Goal: Complete application form

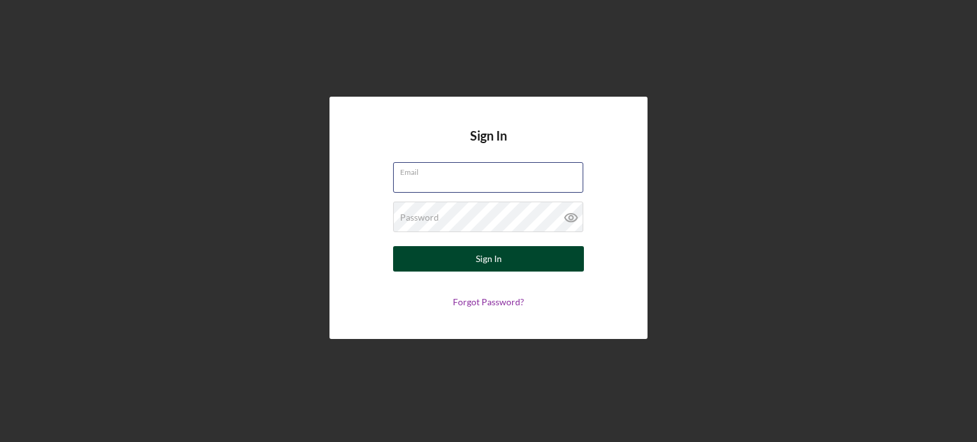
type input "drmmlockett@gmail.com"
click at [500, 256] on div "Sign In" at bounding box center [489, 258] width 26 height 25
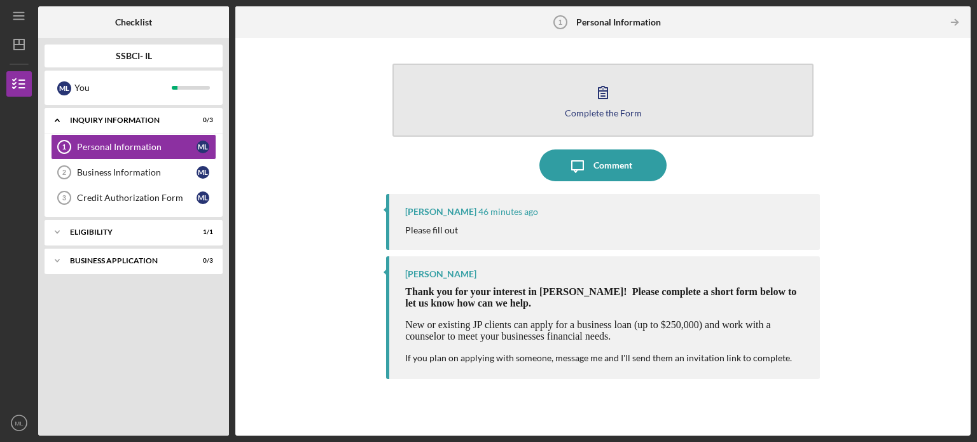
click at [569, 95] on button "Complete the Form Form" at bounding box center [603, 100] width 421 height 73
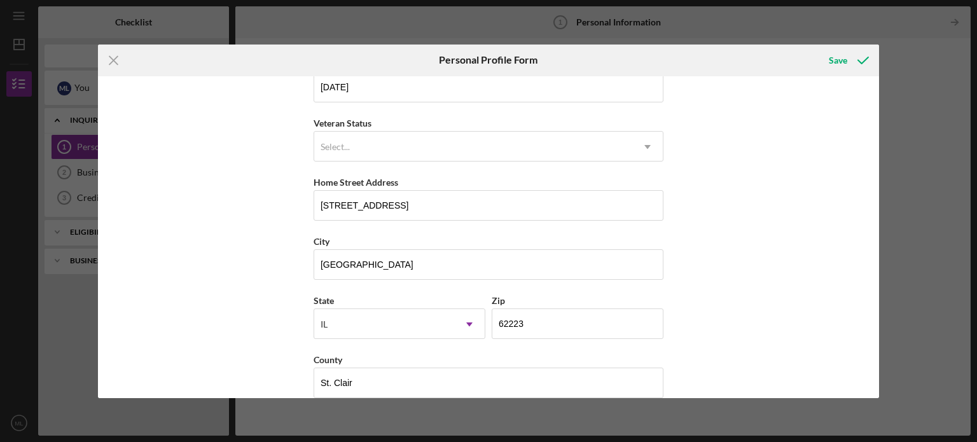
scroll to position [162, 0]
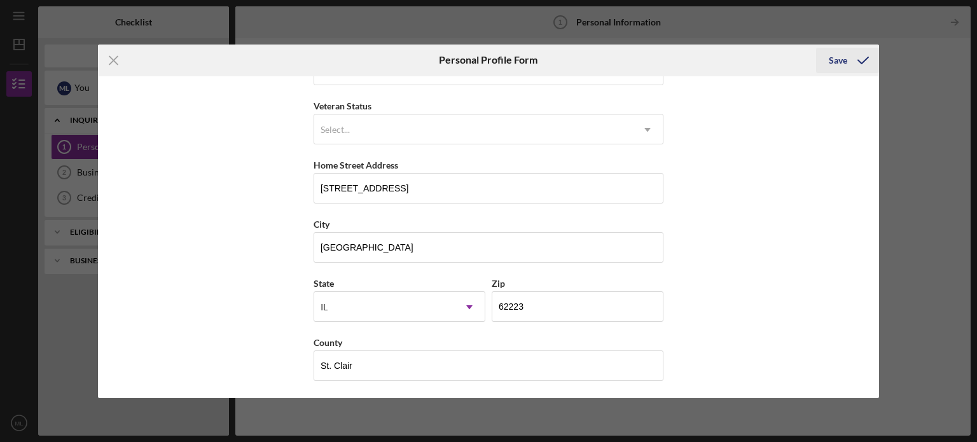
click at [842, 57] on div "Save" at bounding box center [838, 60] width 18 height 25
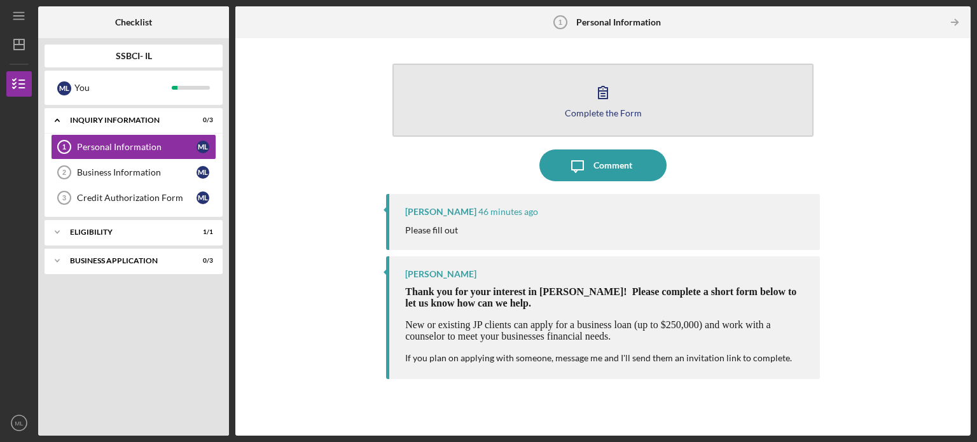
click at [609, 111] on div "Complete the Form" at bounding box center [603, 113] width 77 height 10
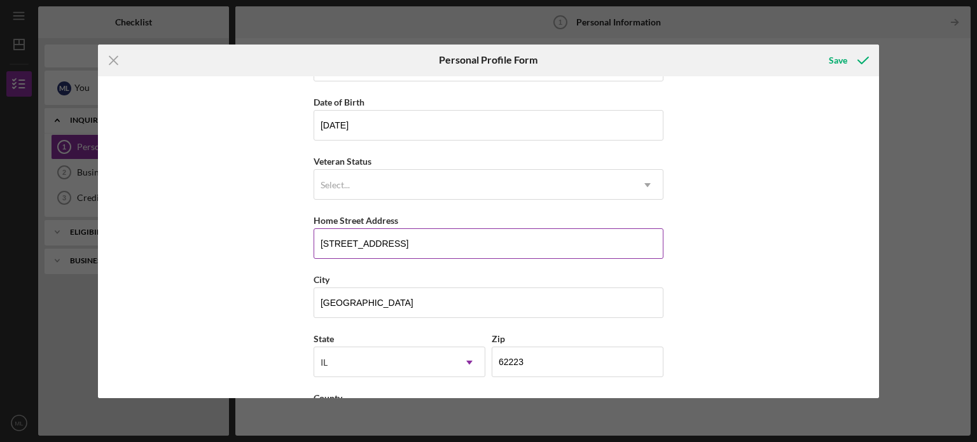
scroll to position [162, 0]
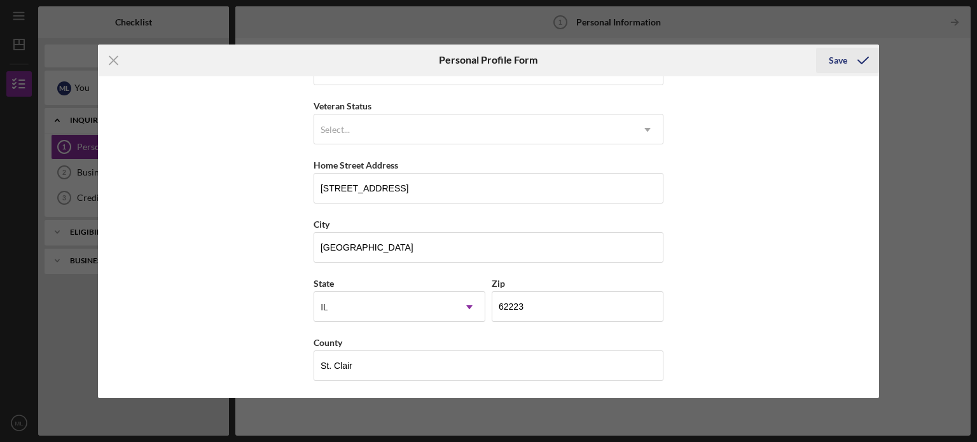
click at [870, 61] on icon "submit" at bounding box center [863, 61] width 32 height 32
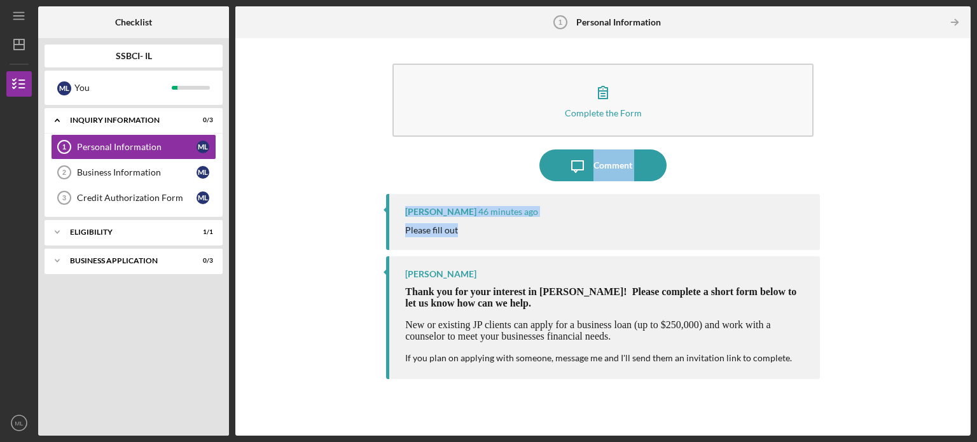
drag, startPoint x: 973, startPoint y: 147, endPoint x: 935, endPoint y: 236, distance: 97.2
click at [954, 234] on div "Icon/Menu Personal Information 1 Personal Information Checklist SSBCI- IL M L Y…" at bounding box center [488, 221] width 977 height 442
click at [361, 104] on div "Complete the Form Form Icon/Message Comment Samantha O'Rourke 46 minutes ago Pl…" at bounding box center [603, 237] width 723 height 385
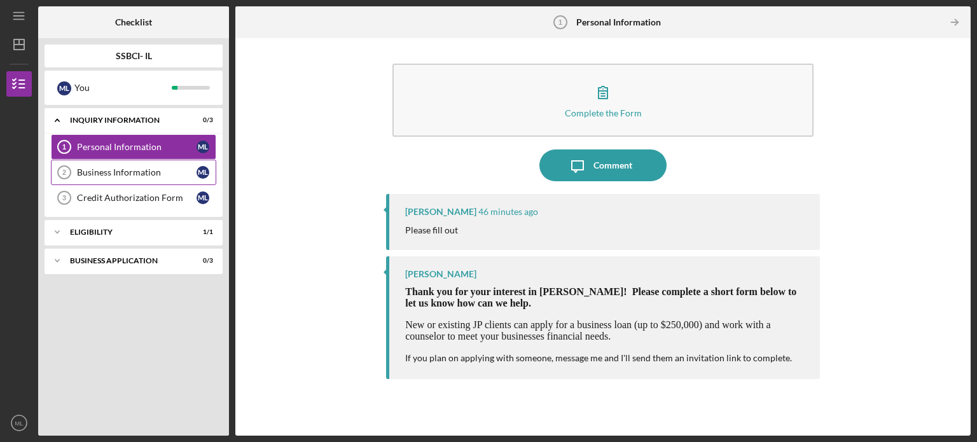
click at [148, 160] on link "Business Information 2 Business Information M L" at bounding box center [133, 172] width 165 height 25
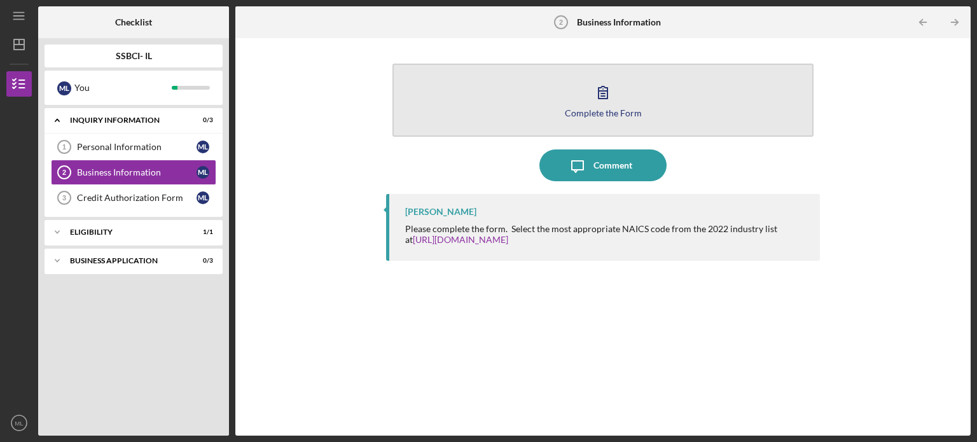
click at [610, 87] on icon "button" at bounding box center [603, 92] width 32 height 32
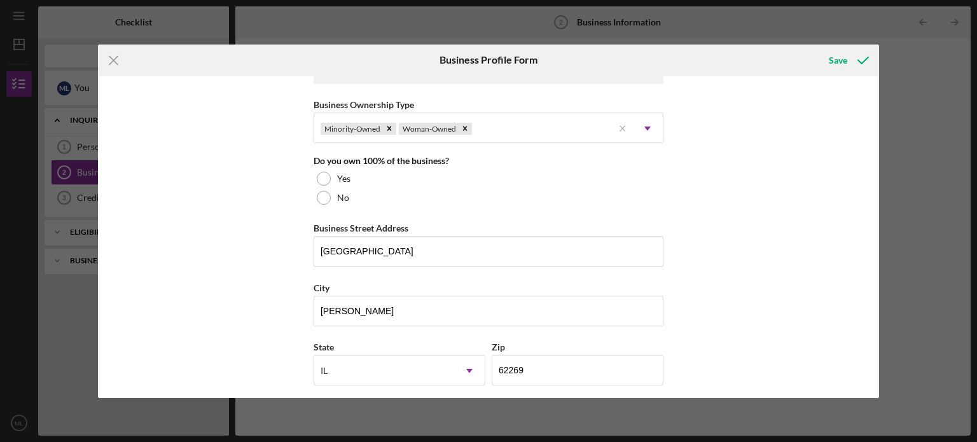
scroll to position [636, 0]
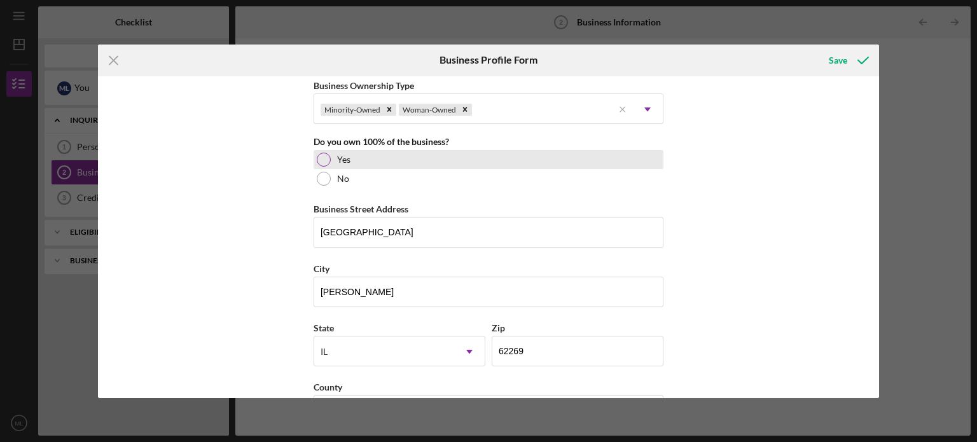
click at [326, 160] on div at bounding box center [324, 160] width 14 height 14
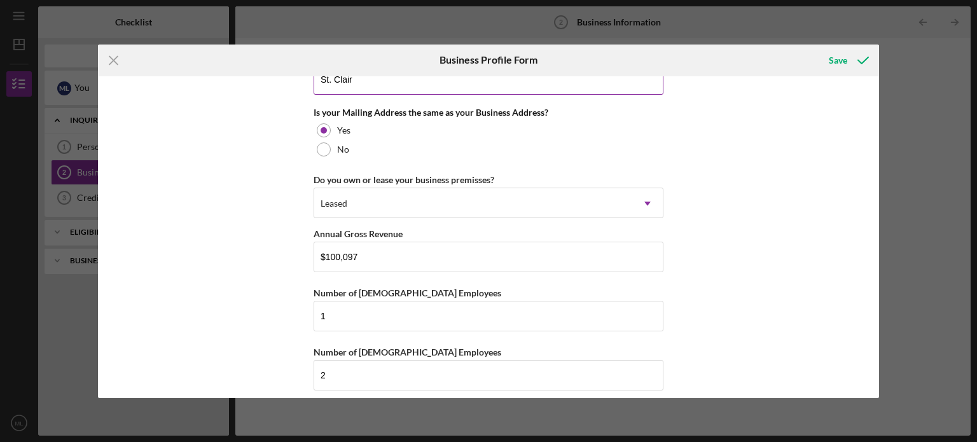
scroll to position [975, 0]
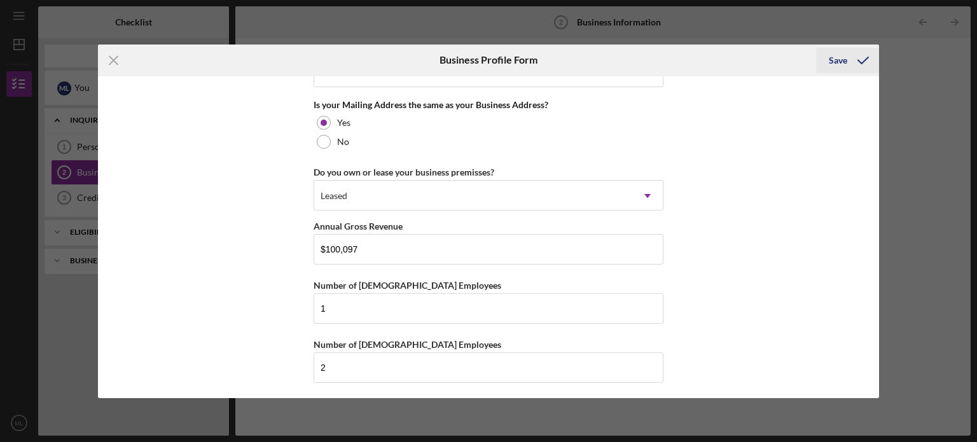
click at [860, 56] on icon "submit" at bounding box center [863, 61] width 32 height 32
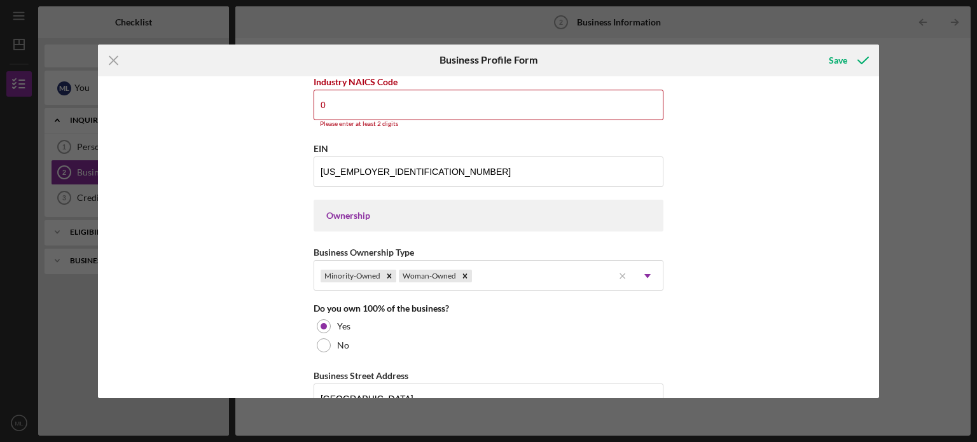
scroll to position [473, 0]
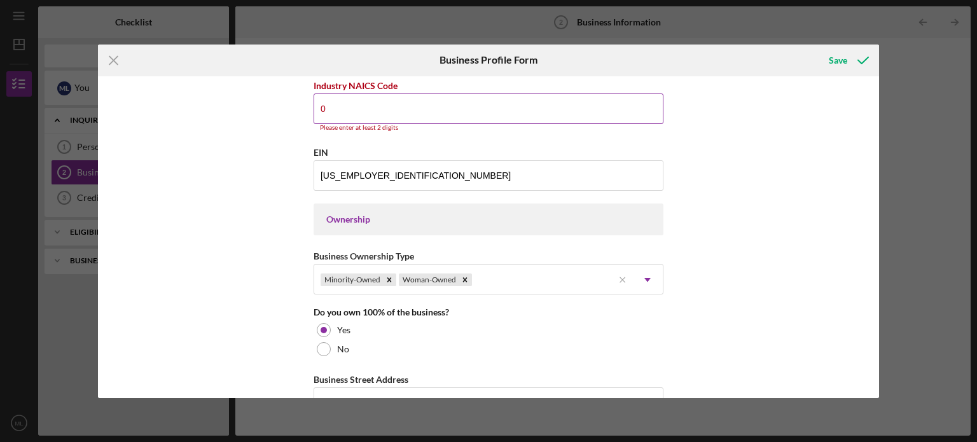
click at [491, 101] on input "0" at bounding box center [489, 109] width 350 height 31
type input "0"
click at [725, 133] on div "Business Name Dr. Mukaia Mitchom Lockett LLC DBA Business Start Date 09/13/2001…" at bounding box center [489, 237] width 782 height 322
click at [841, 58] on div "Save" at bounding box center [838, 60] width 18 height 25
click at [860, 55] on icon "submit" at bounding box center [863, 61] width 32 height 32
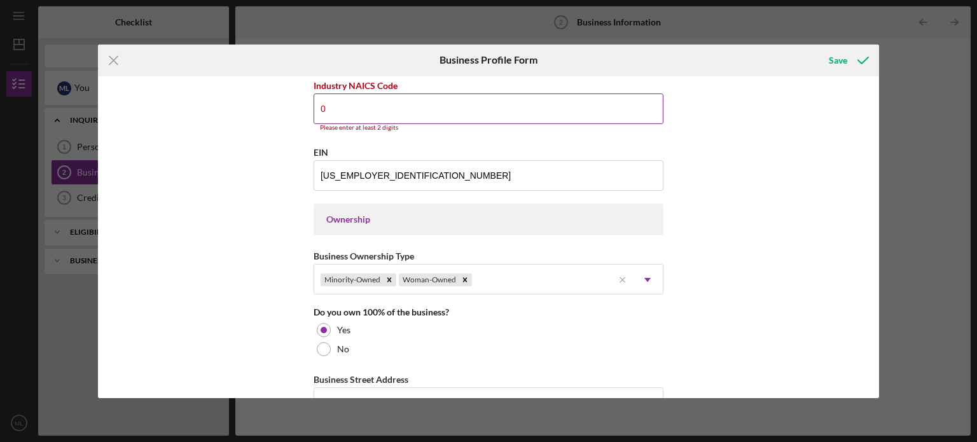
click at [420, 99] on input "0" at bounding box center [489, 109] width 350 height 31
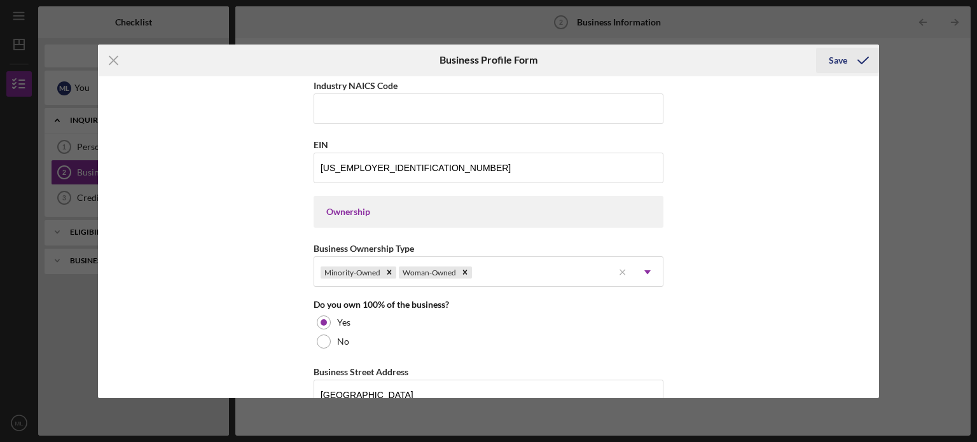
click at [860, 62] on icon "submit" at bounding box center [863, 61] width 32 height 32
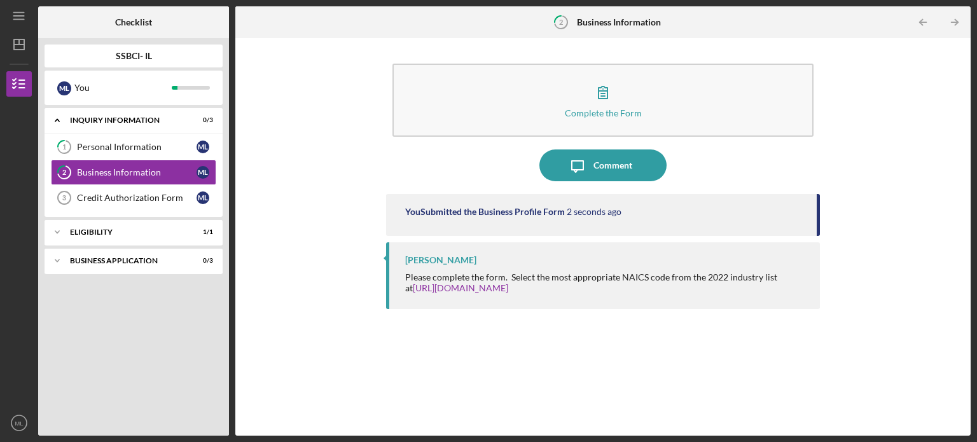
drag, startPoint x: 365, startPoint y: 173, endPoint x: 381, endPoint y: 188, distance: 22.0
click at [368, 181] on div "Complete the Form Form Icon/Message Comment You Submitted the Business Profile …" at bounding box center [603, 237] width 723 height 385
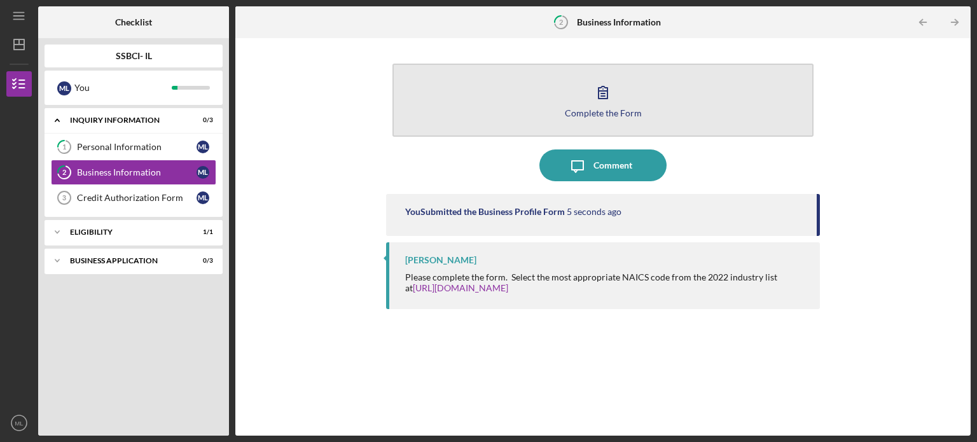
click at [590, 96] on icon "button" at bounding box center [603, 92] width 32 height 32
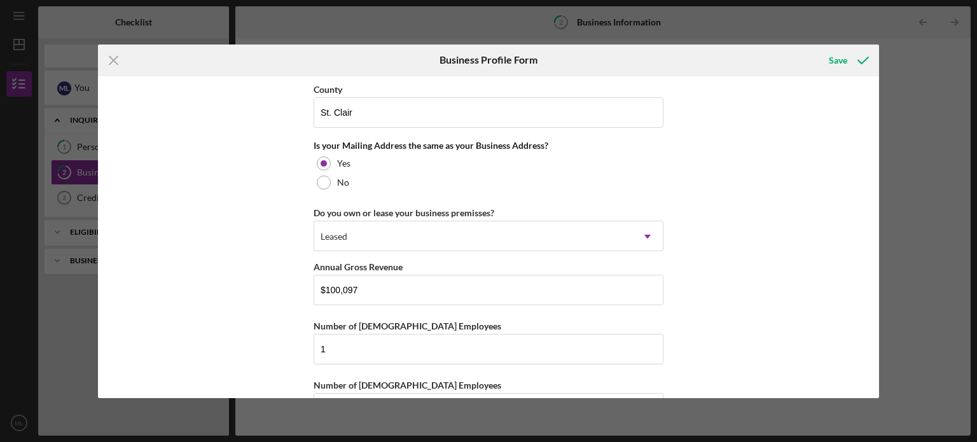
scroll to position [975, 0]
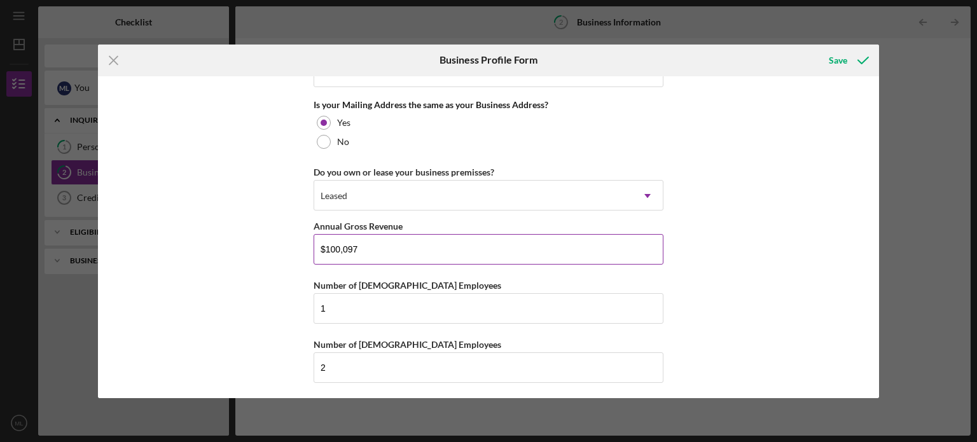
drag, startPoint x: 363, startPoint y: 248, endPoint x: 318, endPoint y: 241, distance: 45.1
click at [318, 241] on input "$100,097" at bounding box center [489, 249] width 350 height 31
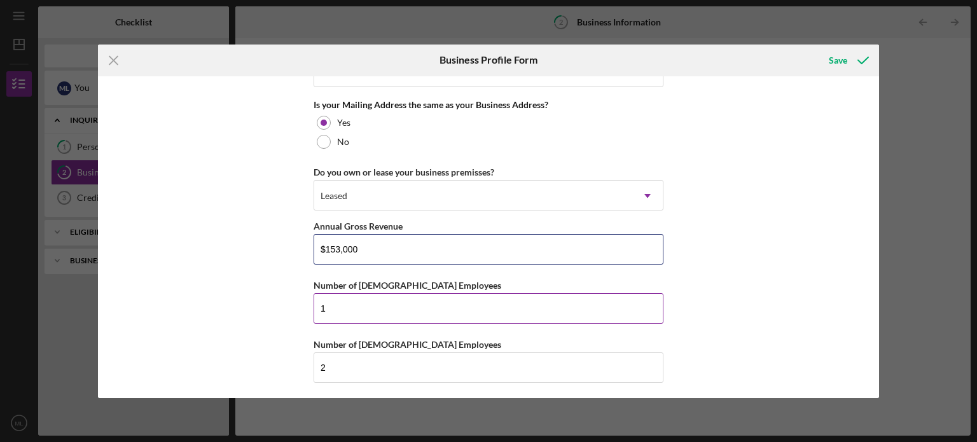
type input "$153,000"
drag, startPoint x: 326, startPoint y: 302, endPoint x: 315, endPoint y: 302, distance: 10.8
click at [315, 302] on input "1" at bounding box center [489, 308] width 350 height 31
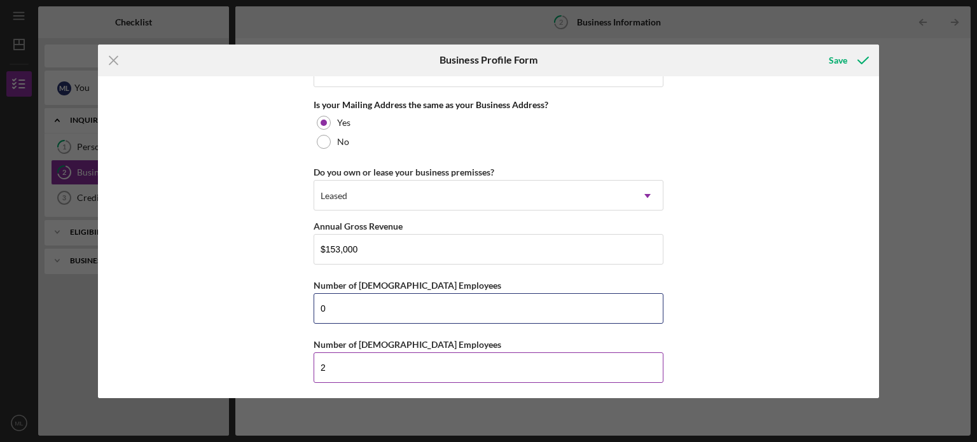
type input "0"
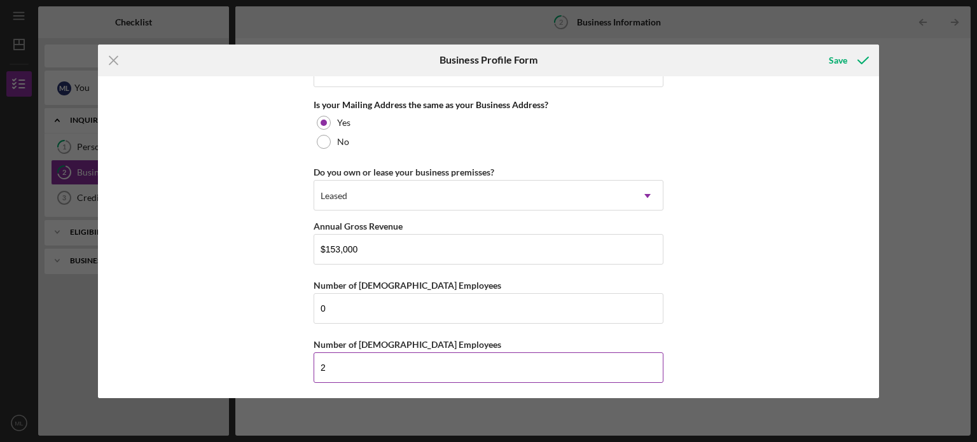
drag, startPoint x: 330, startPoint y: 363, endPoint x: 317, endPoint y: 363, distance: 12.1
click at [317, 363] on input "2" at bounding box center [489, 367] width 350 height 31
type input "3"
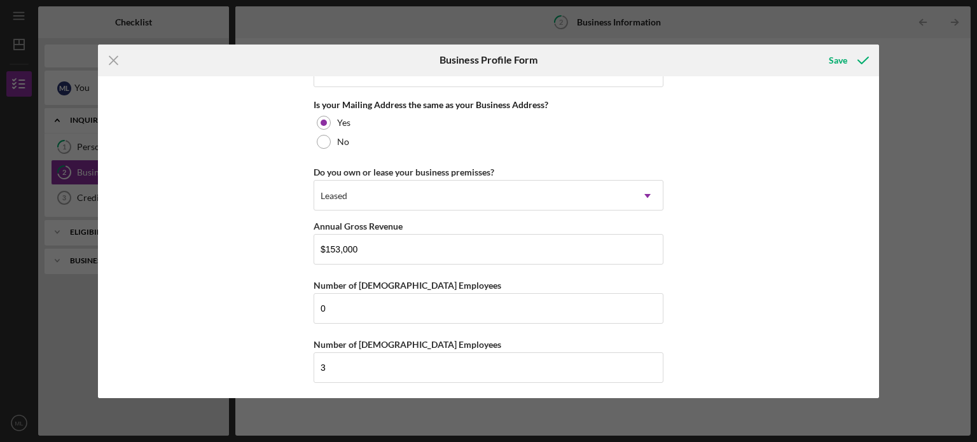
click at [753, 246] on div "Business Name Dr. Mukaia Mitchom Lockett LLC DBA Business Start Date 09/13/2001…" at bounding box center [489, 237] width 782 height 322
click at [838, 55] on div "Save" at bounding box center [838, 60] width 18 height 25
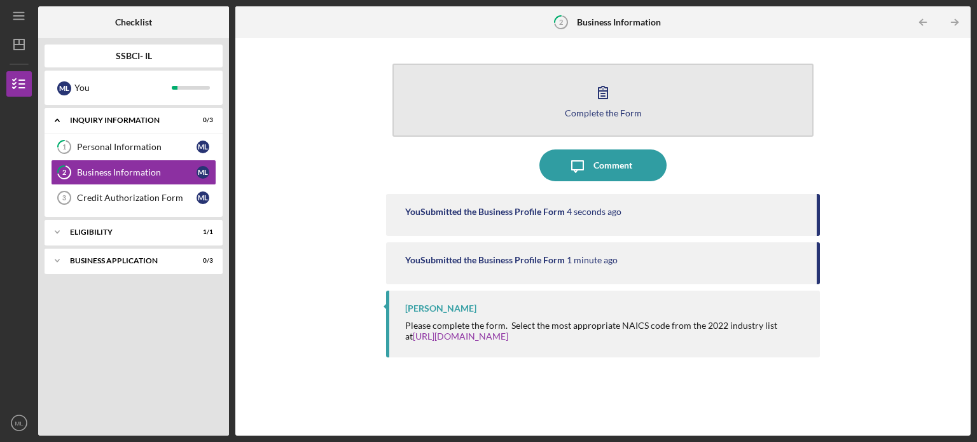
click at [588, 111] on div "Complete the Form" at bounding box center [603, 113] width 77 height 10
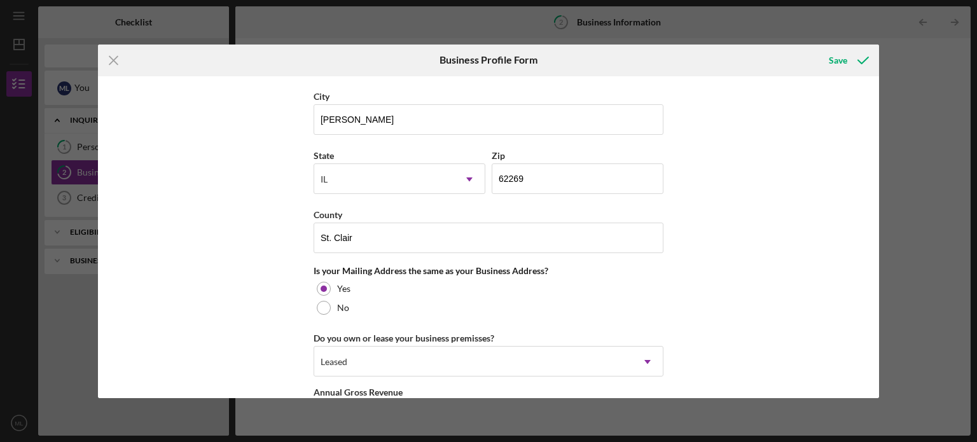
scroll to position [975, 0]
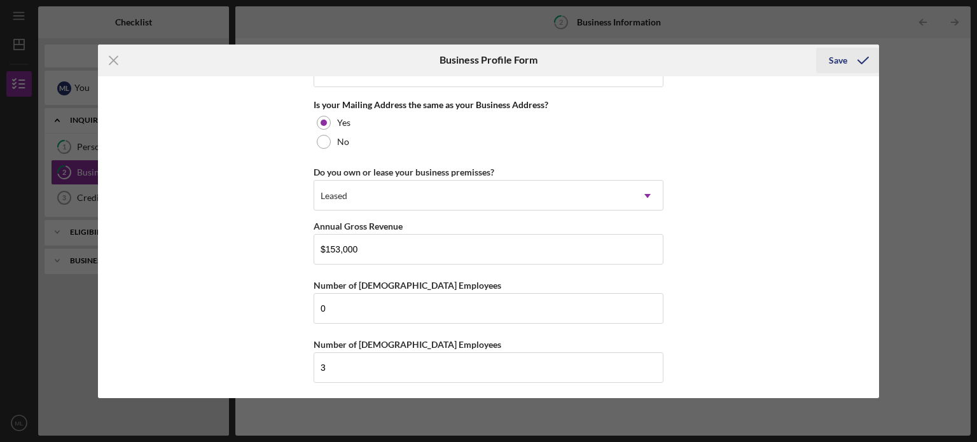
click at [867, 60] on icon "submit" at bounding box center [863, 61] width 32 height 32
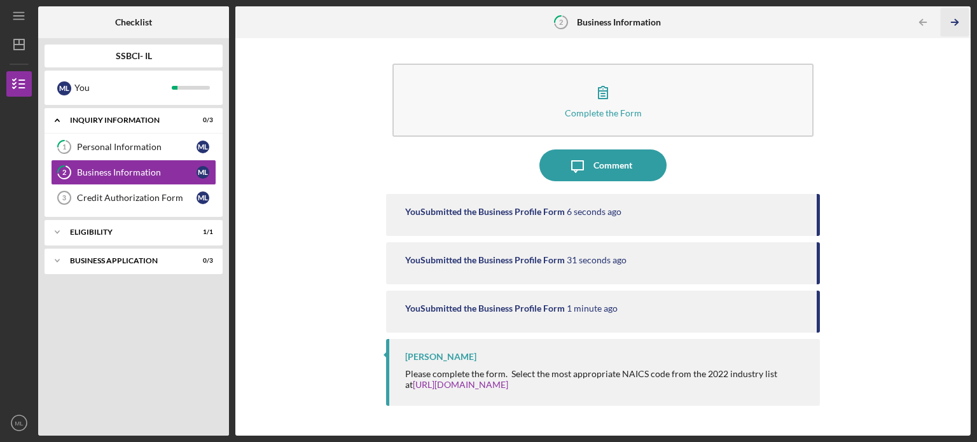
click at [954, 20] on icon "Icon/Table Pagination Arrow" at bounding box center [954, 22] width 29 height 29
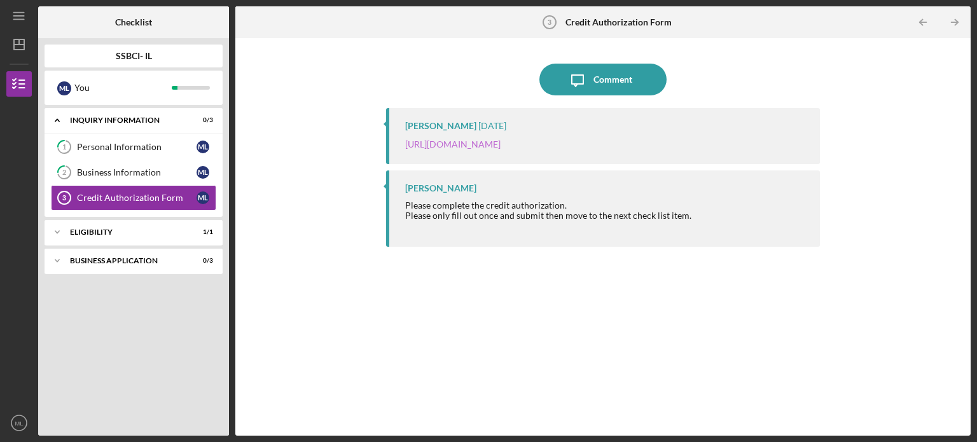
click at [501, 144] on link "[URL][DOMAIN_NAME]" at bounding box center [452, 144] width 95 height 11
click at [199, 225] on div "Icon/Expander Eligibility 1 / 1" at bounding box center [134, 232] width 178 height 25
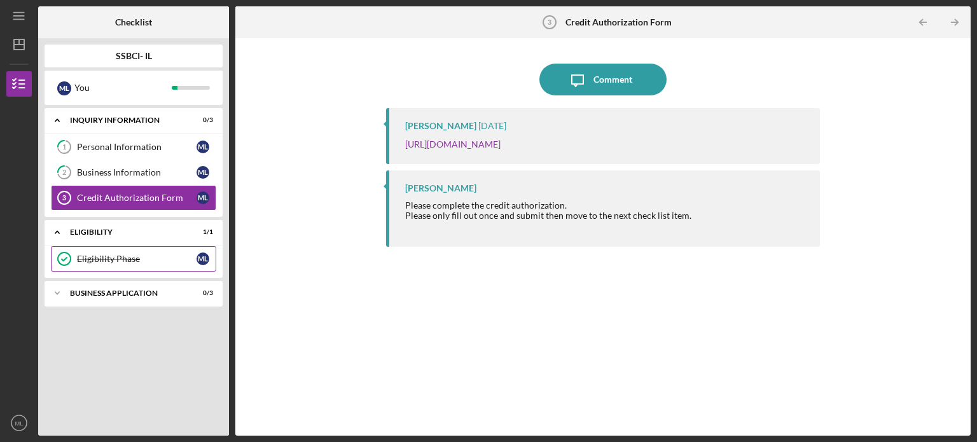
click at [86, 256] on div "Eligibility Phase" at bounding box center [137, 259] width 120 height 10
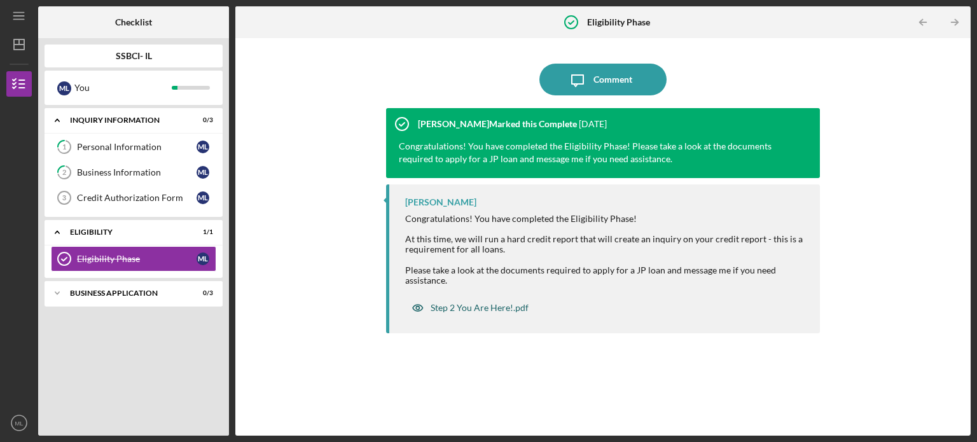
click at [489, 307] on div "Step 2 You Are Here!.pdf" at bounding box center [480, 308] width 98 height 10
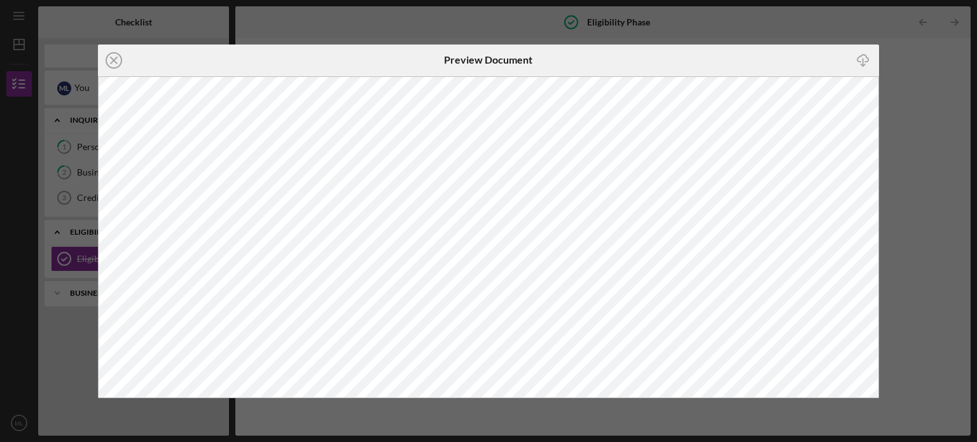
click at [116, 59] on icon "Icon/Close" at bounding box center [114, 61] width 32 height 32
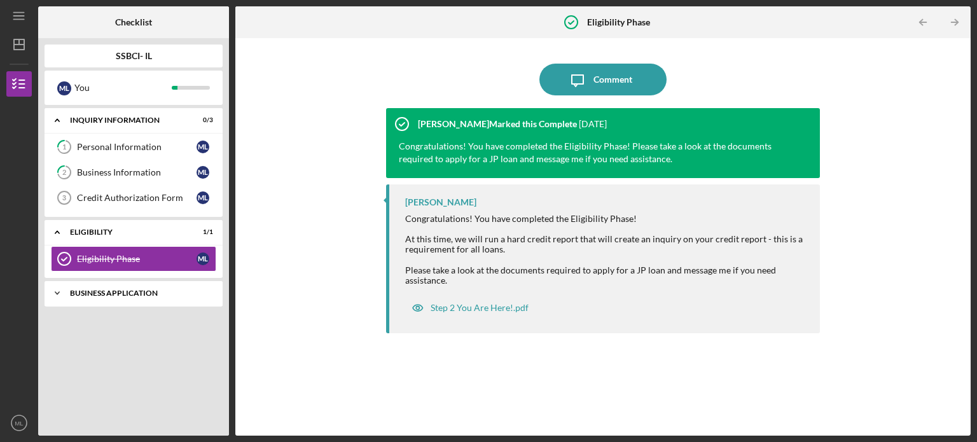
click at [127, 289] on div "Business Application" at bounding box center [138, 293] width 137 height 8
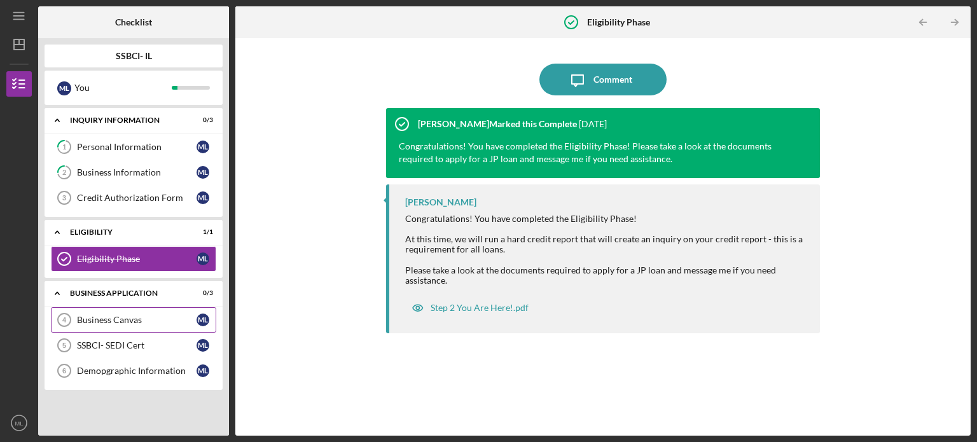
click at [136, 316] on div "Business Canvas" at bounding box center [137, 320] width 120 height 10
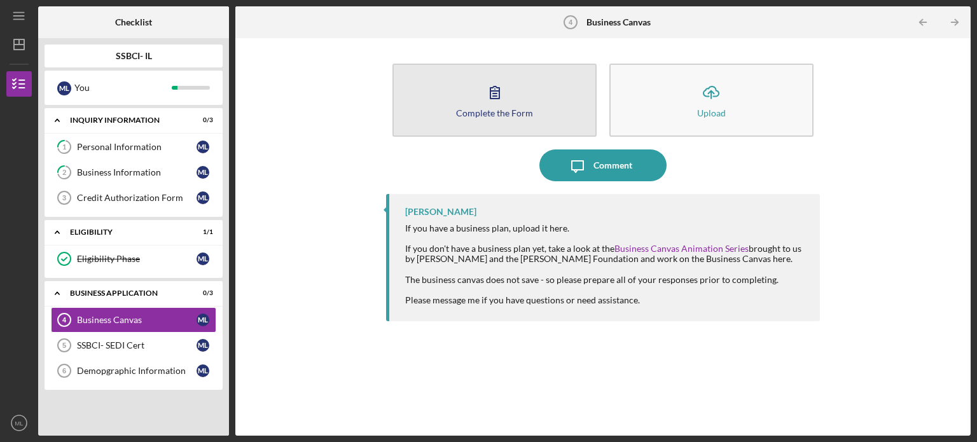
click at [521, 109] on div "Complete the Form" at bounding box center [494, 113] width 77 height 10
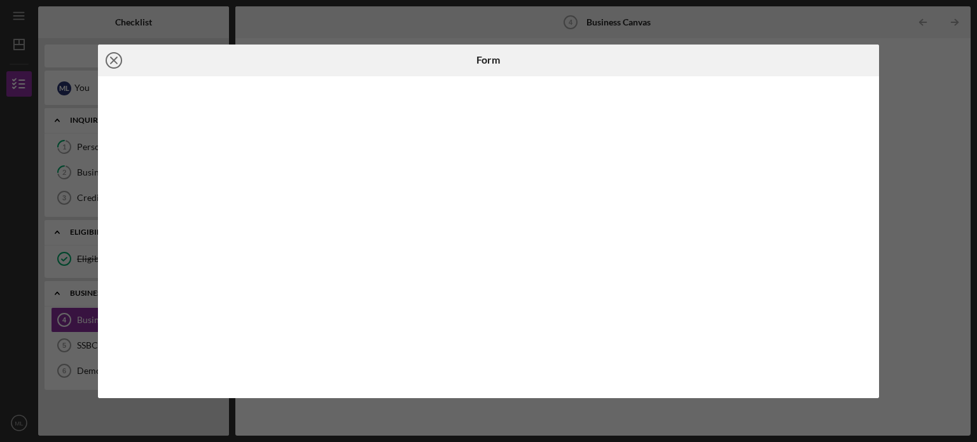
click at [108, 58] on icon "Icon/Close" at bounding box center [114, 61] width 32 height 32
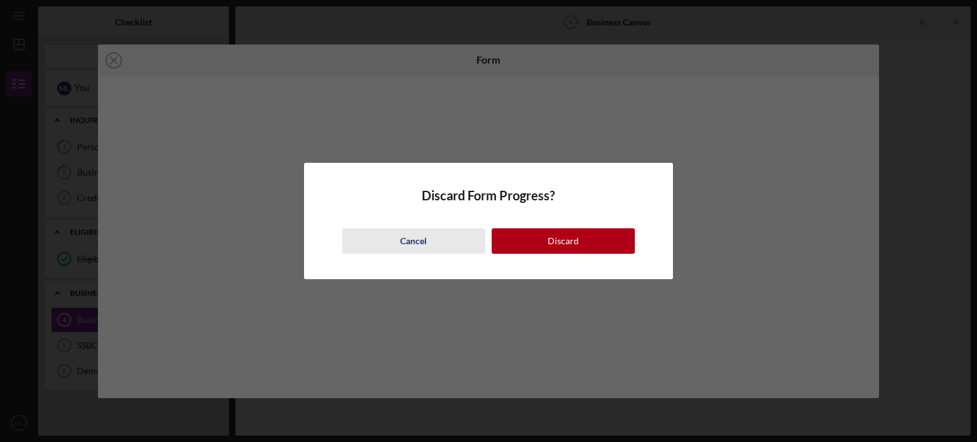
click at [440, 244] on button "Cancel" at bounding box center [413, 240] width 143 height 25
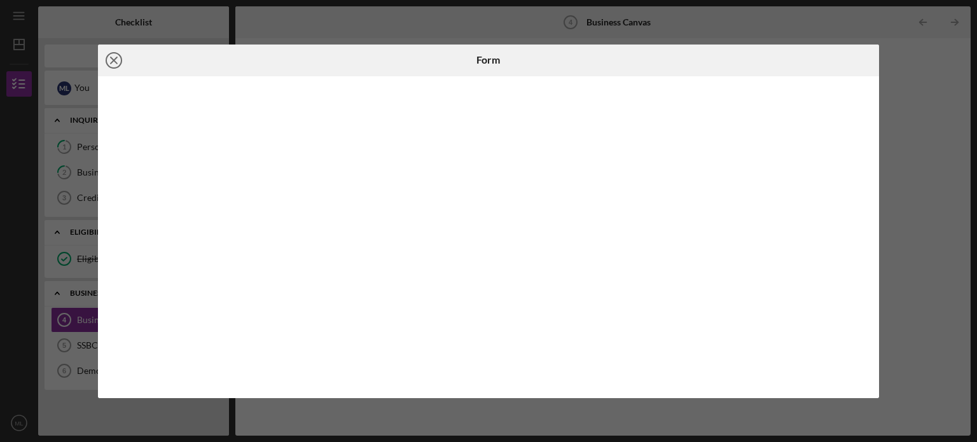
click at [114, 57] on icon "Icon/Close" at bounding box center [114, 61] width 32 height 32
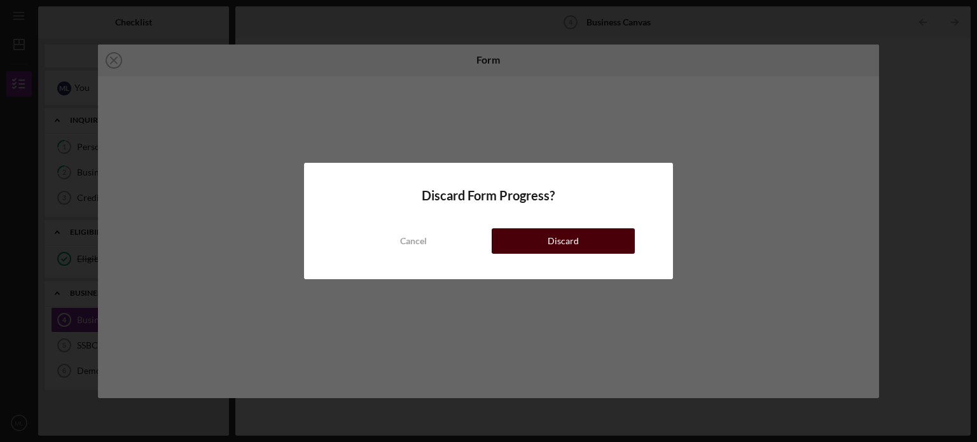
click at [522, 233] on button "Discard" at bounding box center [563, 240] width 143 height 25
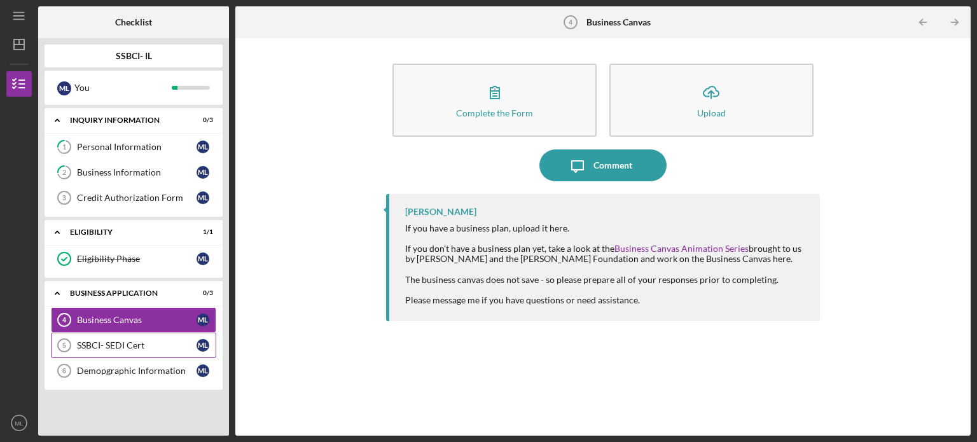
click at [148, 340] on div "SSBCI- SEDI Cert" at bounding box center [137, 345] width 120 height 10
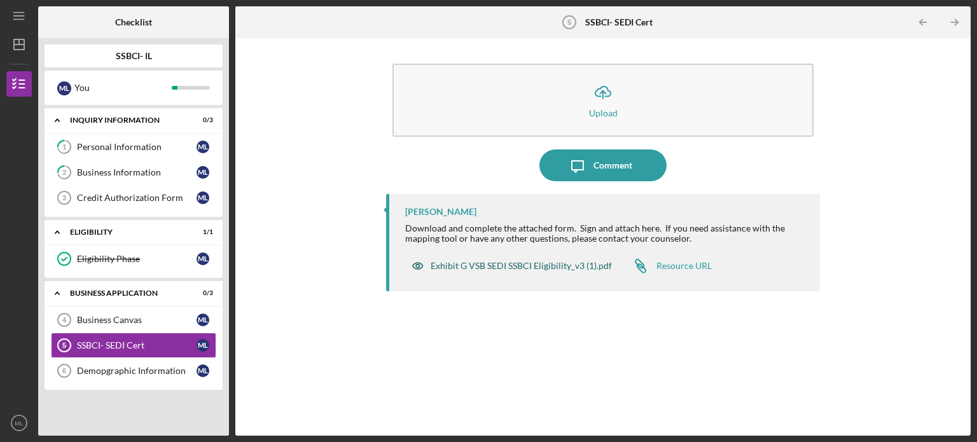
click at [499, 269] on div "Exhibit G VSB SEDI SSBCI Eligibility_v3 (1).pdf" at bounding box center [521, 266] width 181 height 10
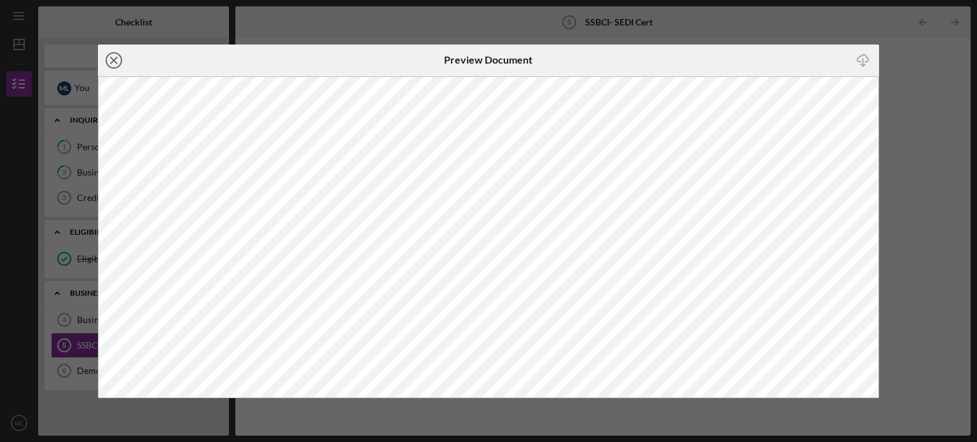
click at [115, 55] on icon "Icon/Close" at bounding box center [114, 61] width 32 height 32
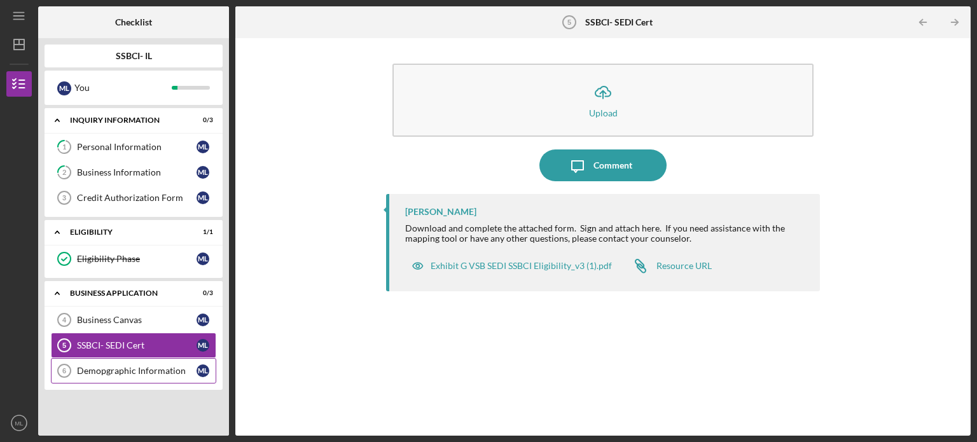
click at [164, 370] on div "Demopgraphic Information" at bounding box center [137, 371] width 120 height 10
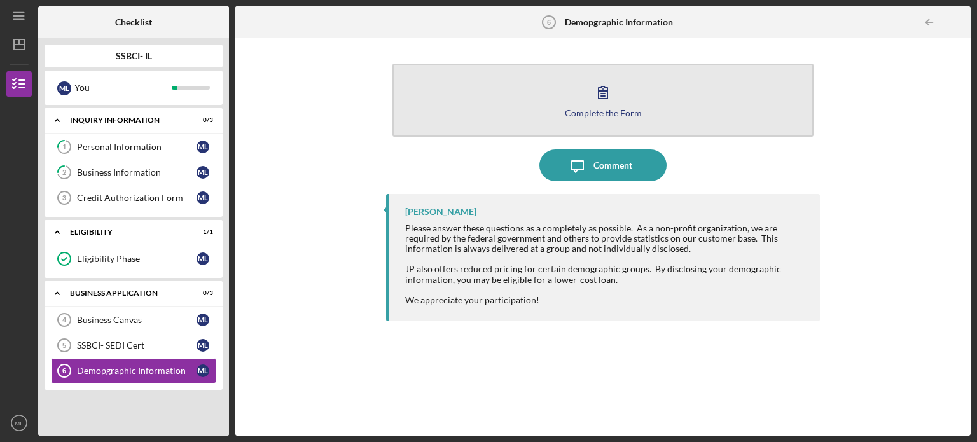
click at [514, 99] on button "Complete the Form Form" at bounding box center [603, 100] width 421 height 73
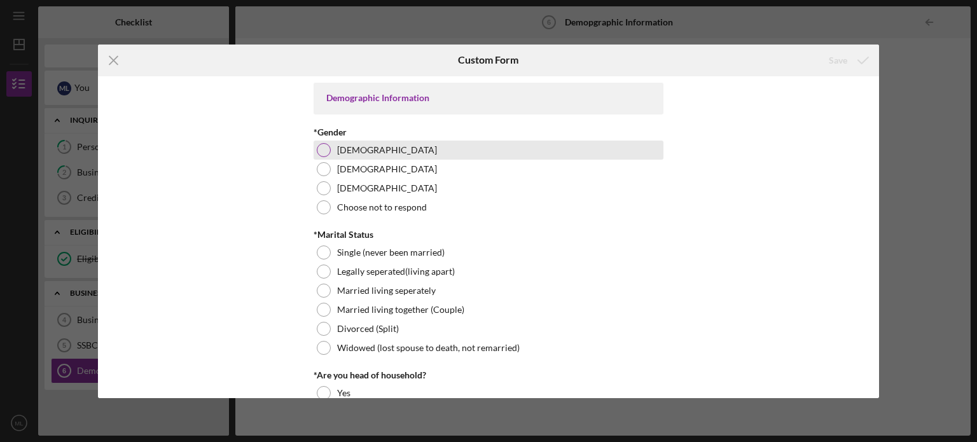
click at [323, 146] on div at bounding box center [324, 150] width 14 height 14
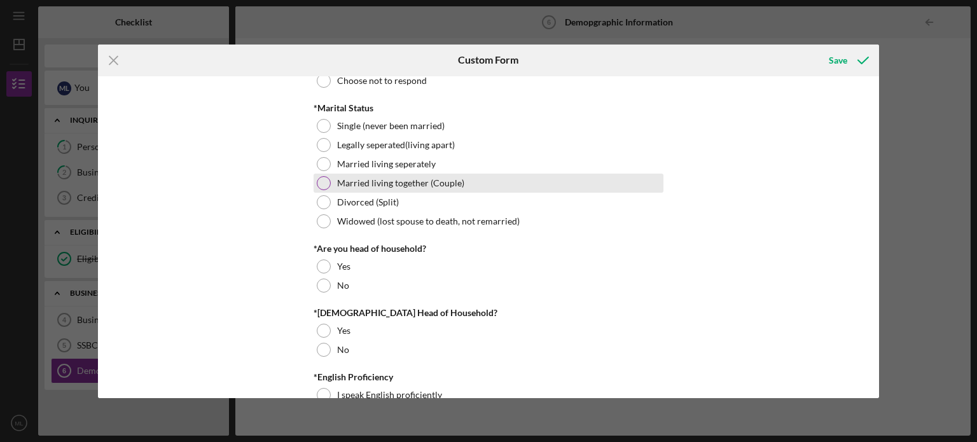
scroll to position [127, 0]
click at [324, 185] on div at bounding box center [324, 183] width 14 height 14
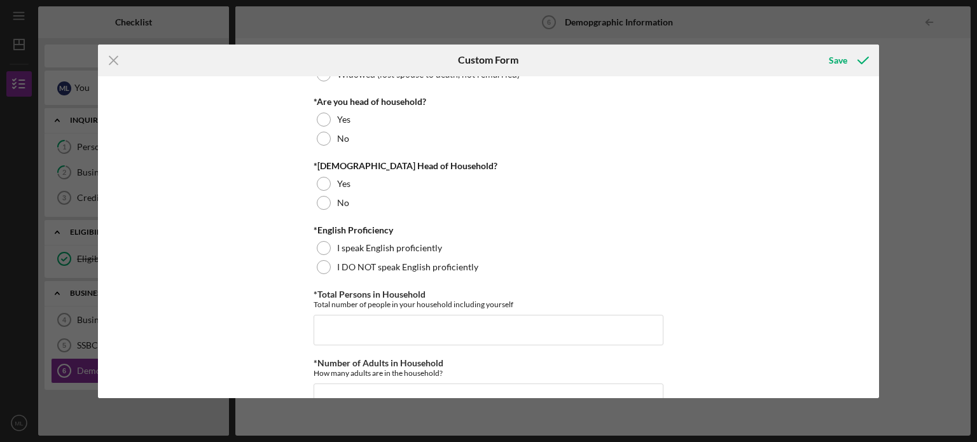
scroll to position [254, 0]
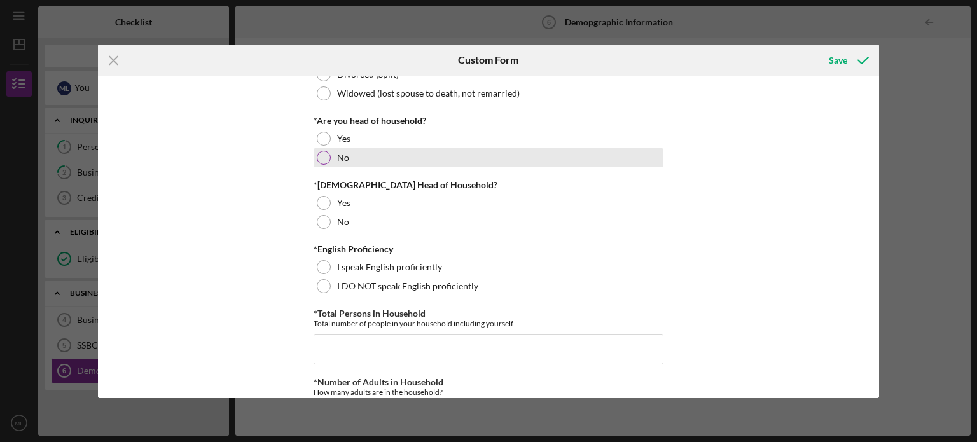
click at [323, 155] on div at bounding box center [324, 158] width 14 height 14
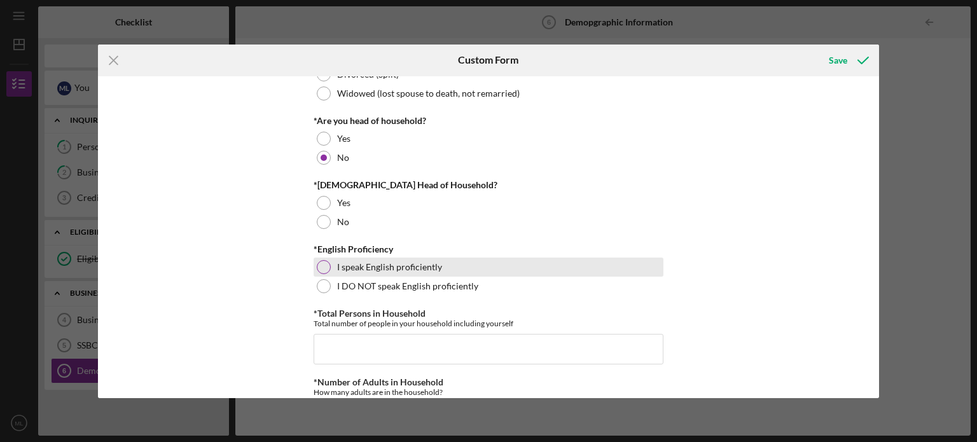
click at [323, 268] on div at bounding box center [324, 267] width 14 height 14
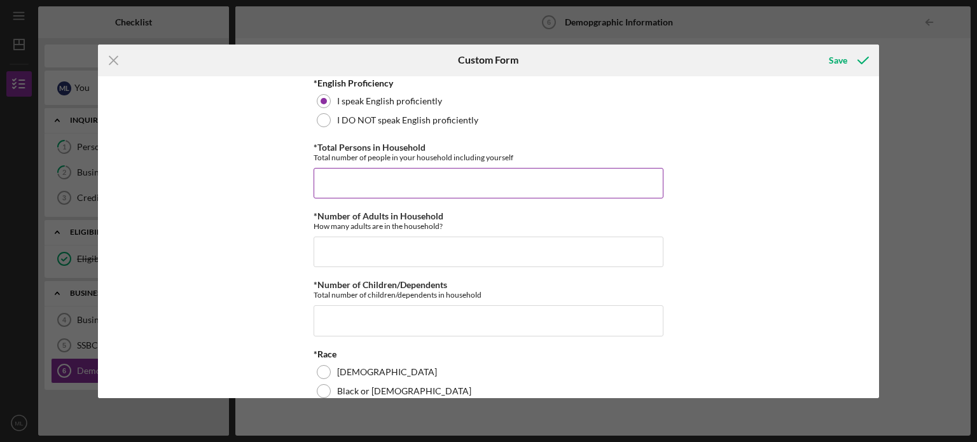
scroll to position [445, 0]
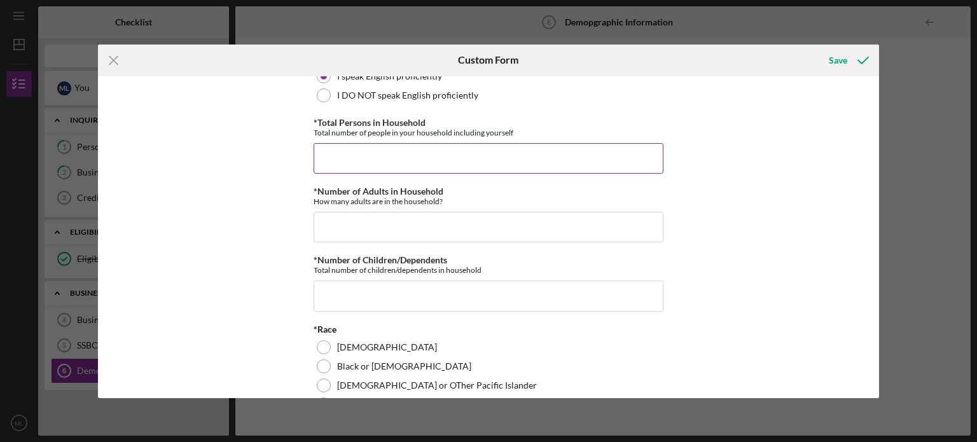
click at [410, 150] on input "*Total Persons in Household" at bounding box center [489, 158] width 350 height 31
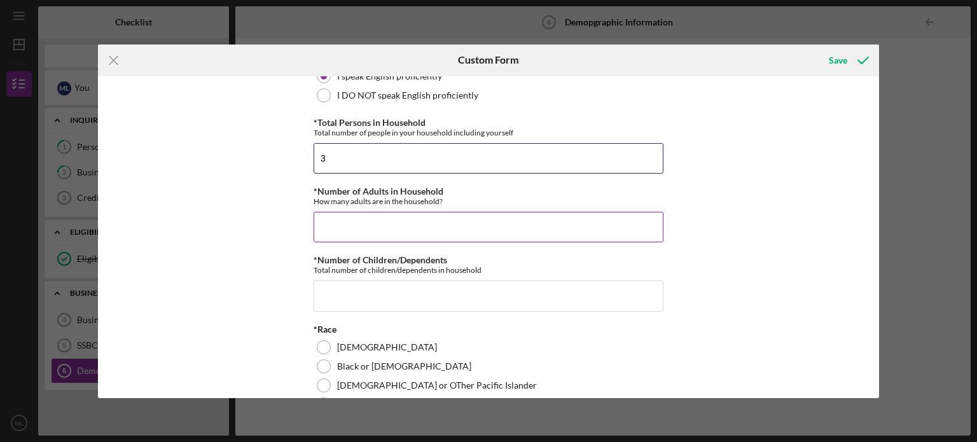
type input "3"
click at [403, 228] on input "*Number of Adults in Household" at bounding box center [489, 227] width 350 height 31
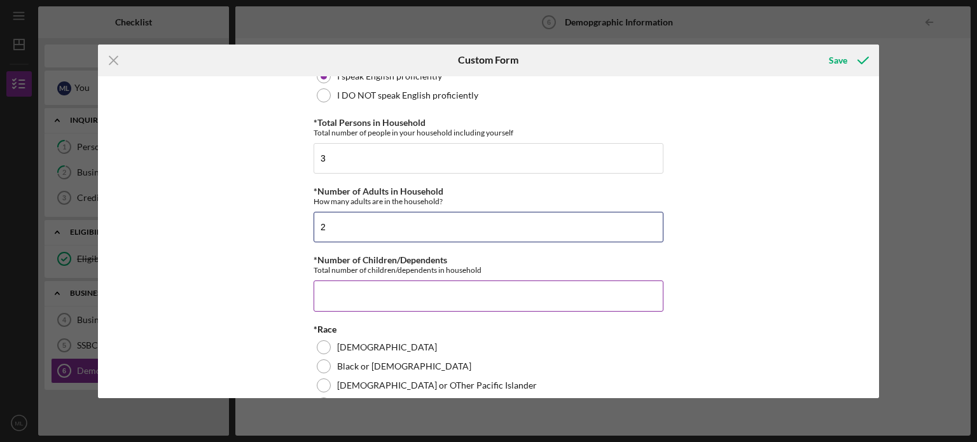
type input "2"
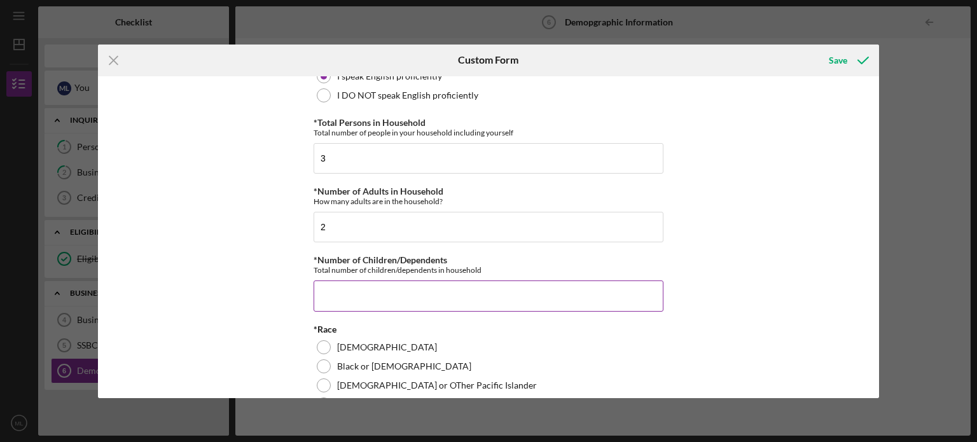
click at [393, 289] on input "*Number of Children/Dependents" at bounding box center [489, 296] width 350 height 31
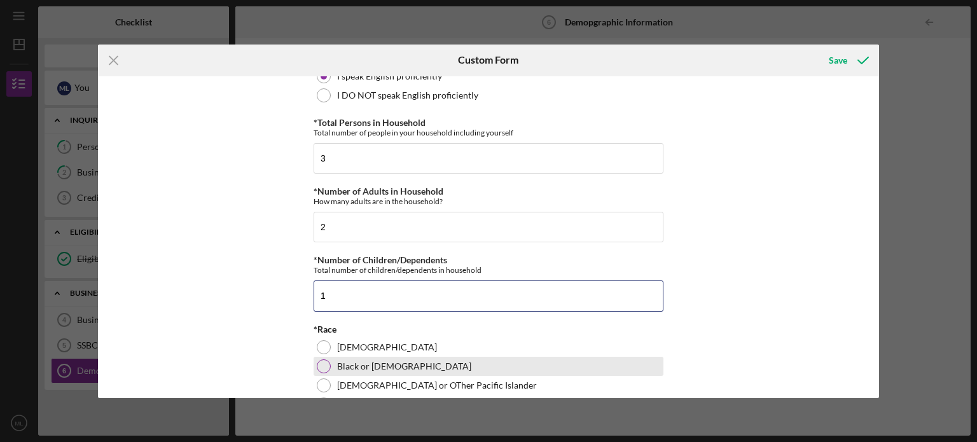
type input "1"
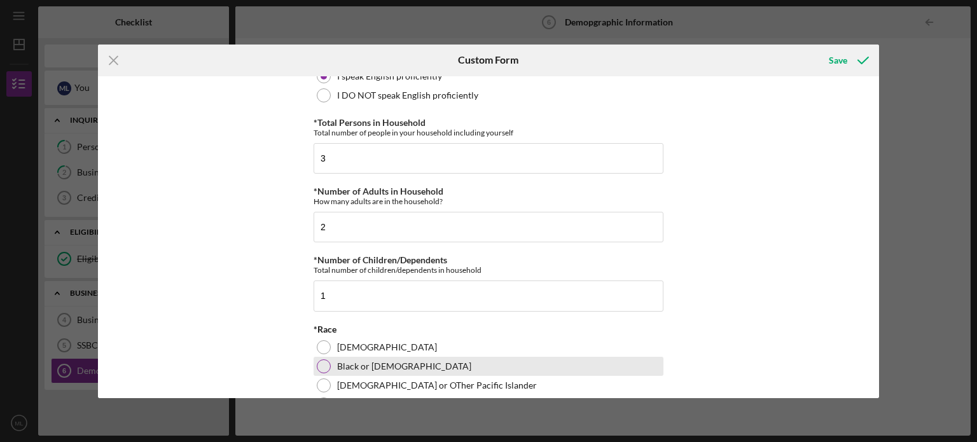
click at [329, 362] on div "Black or [DEMOGRAPHIC_DATA]" at bounding box center [489, 366] width 350 height 19
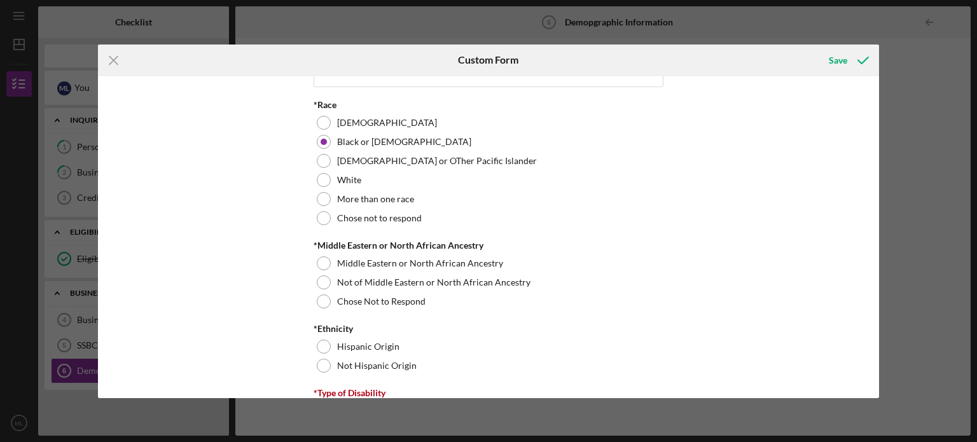
scroll to position [763, 0]
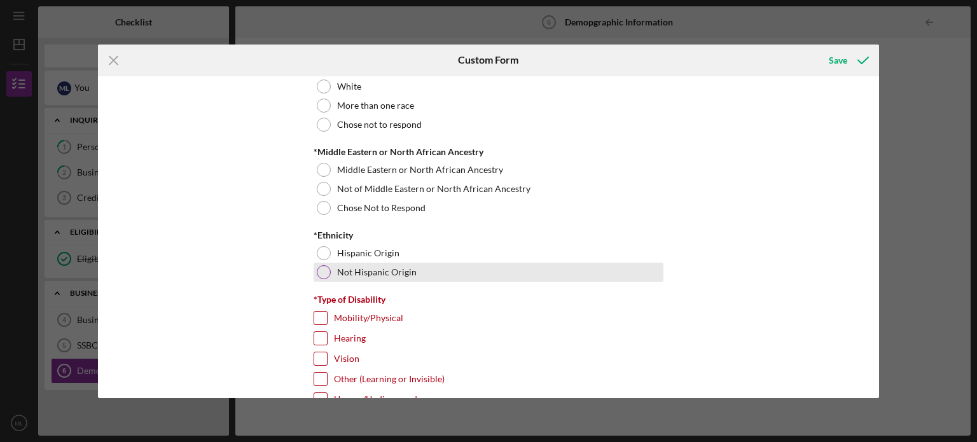
click at [326, 267] on div at bounding box center [324, 272] width 14 height 14
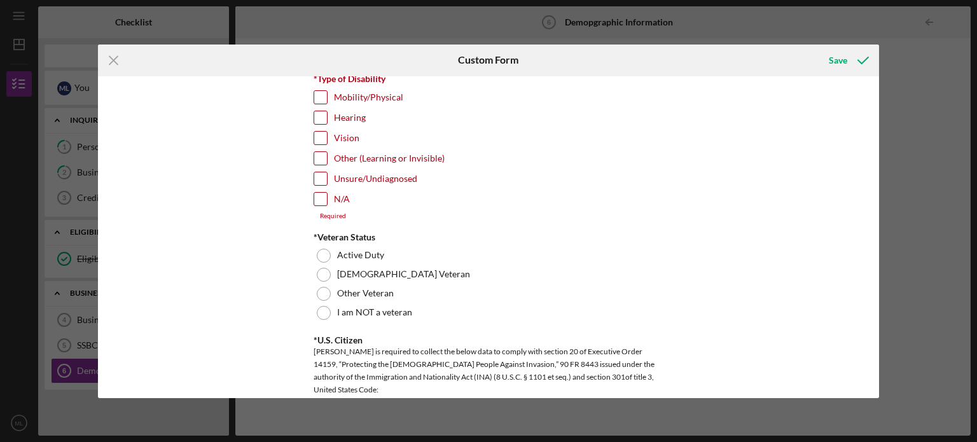
scroll to position [1018, 0]
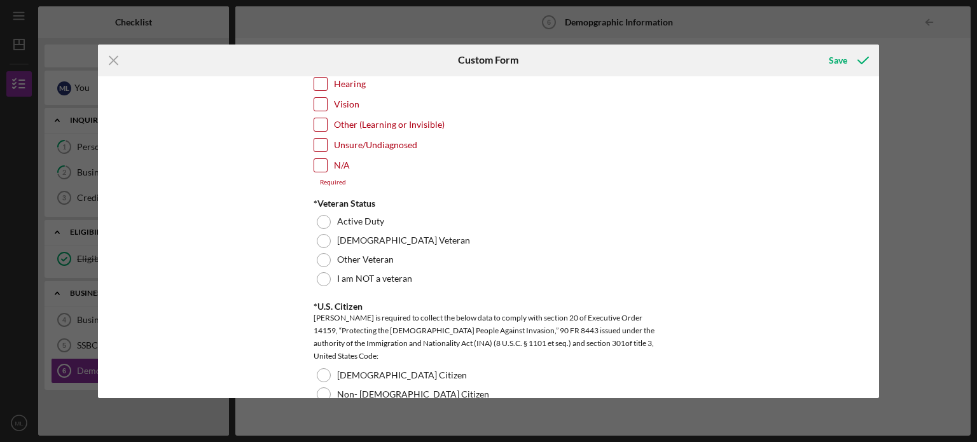
click at [320, 165] on input "N/A" at bounding box center [320, 165] width 13 height 13
checkbox input "true"
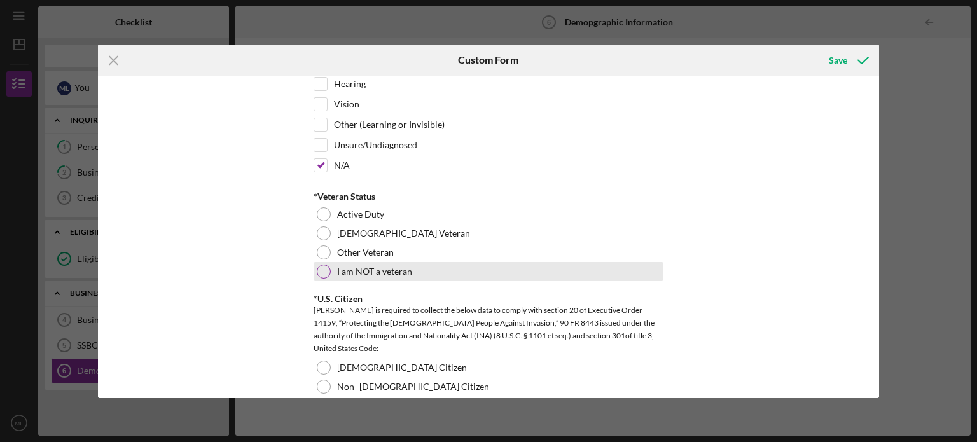
click at [323, 268] on div at bounding box center [324, 272] width 14 height 14
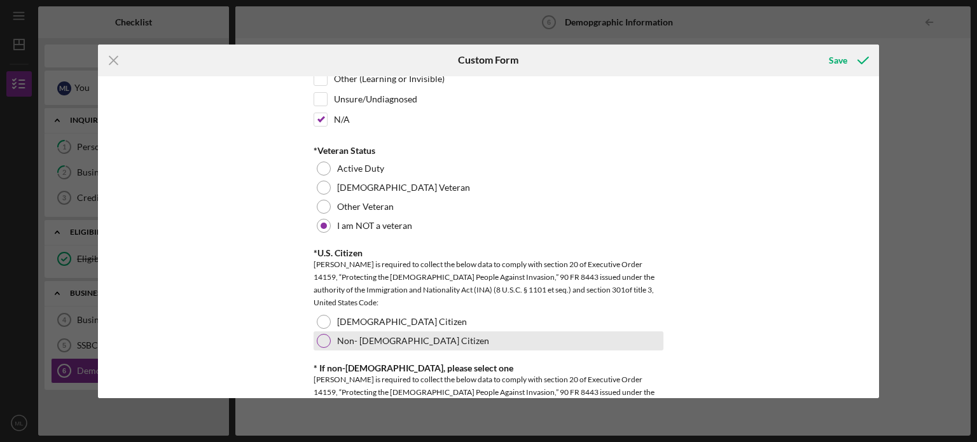
scroll to position [1209, 0]
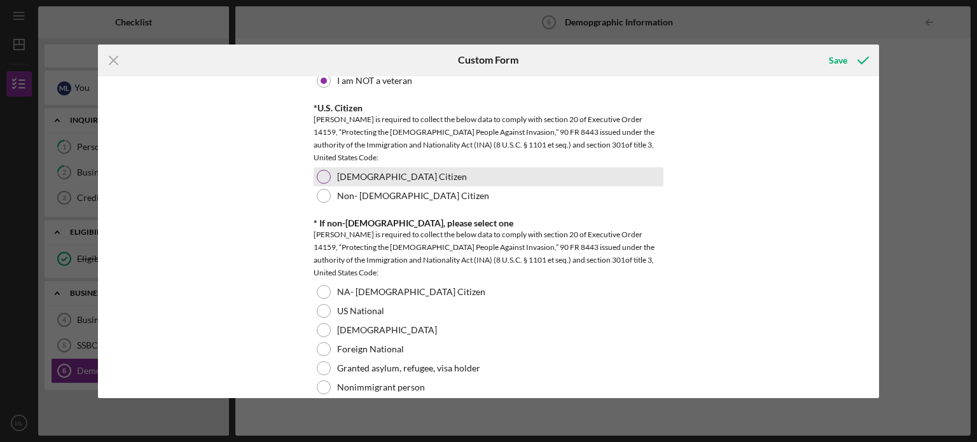
click at [322, 172] on div at bounding box center [324, 177] width 14 height 14
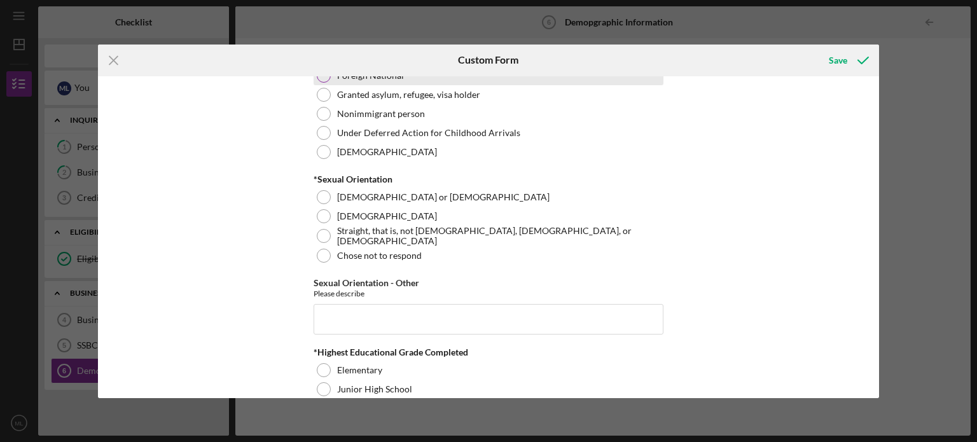
scroll to position [1527, 0]
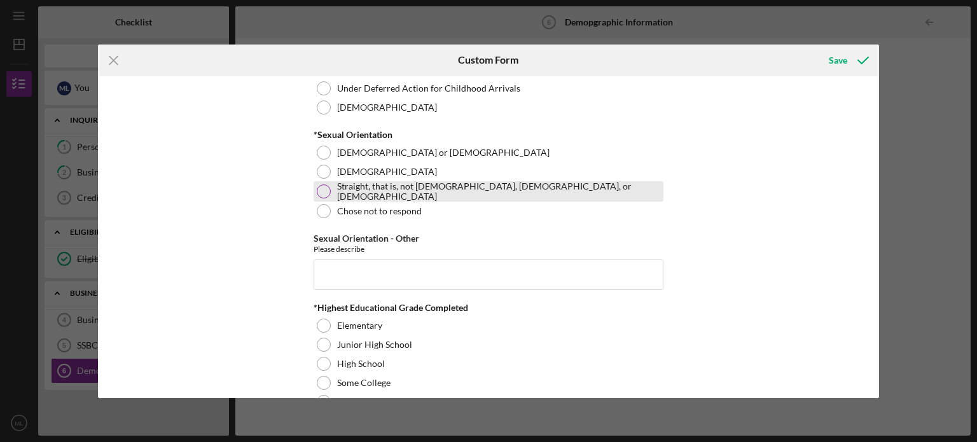
click at [319, 195] on div at bounding box center [324, 192] width 14 height 14
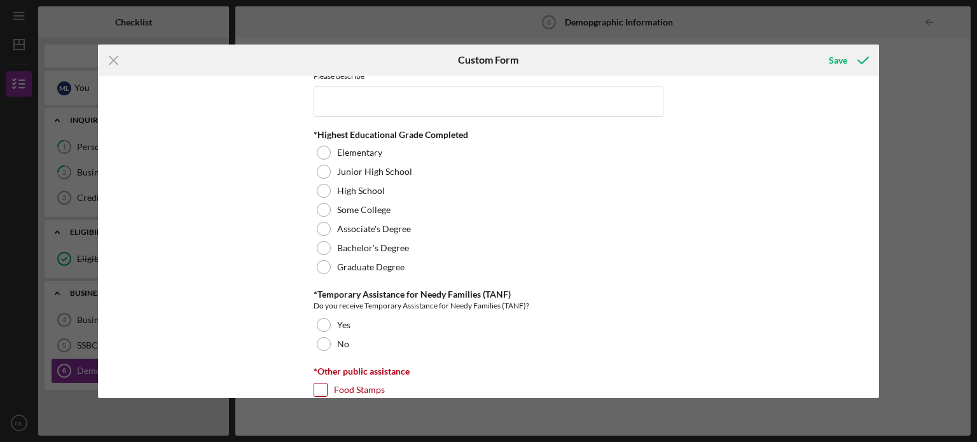
scroll to position [1718, 0]
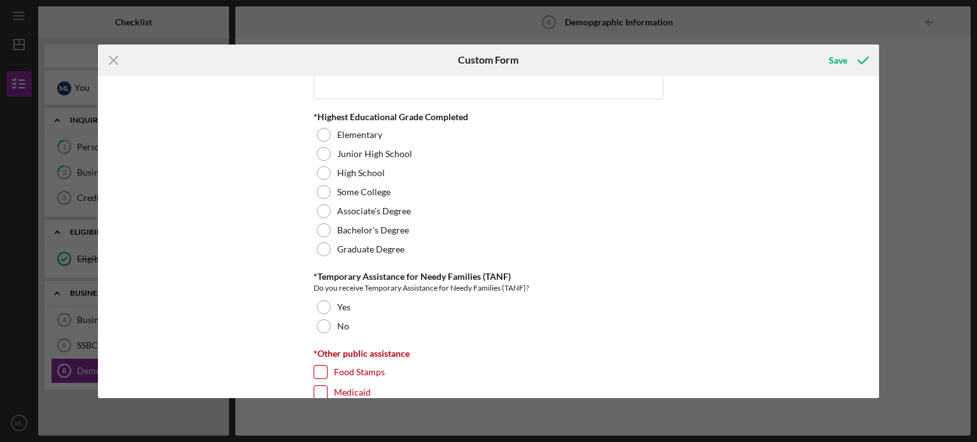
click at [310, 245] on div "Demographic Information *Gender [DEMOGRAPHIC_DATA] [DEMOGRAPHIC_DATA] [DEMOGRAP…" at bounding box center [489, 237] width 782 height 322
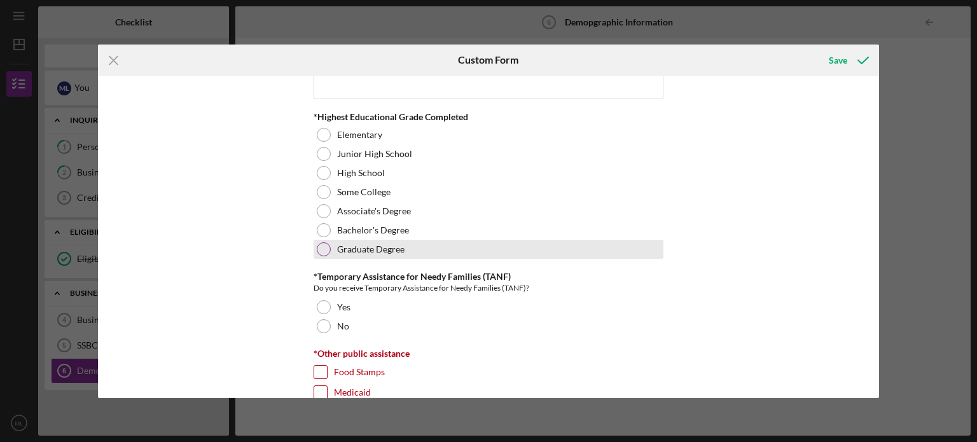
click at [323, 242] on div at bounding box center [324, 249] width 14 height 14
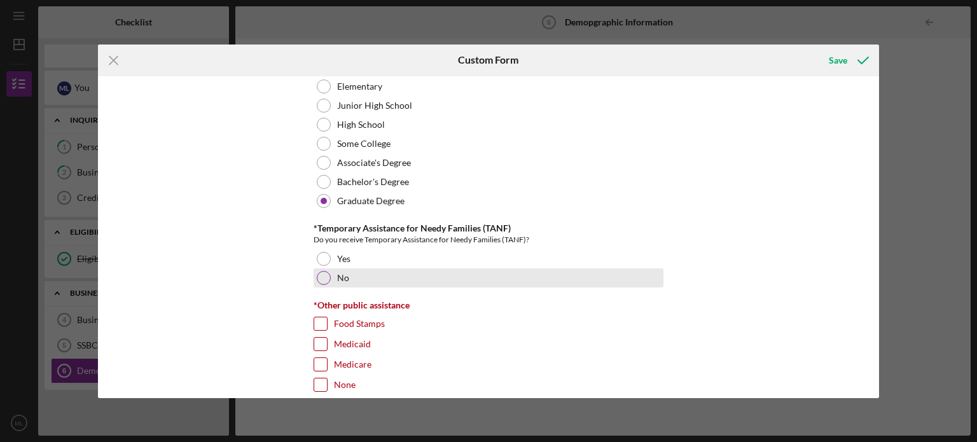
scroll to position [1845, 0]
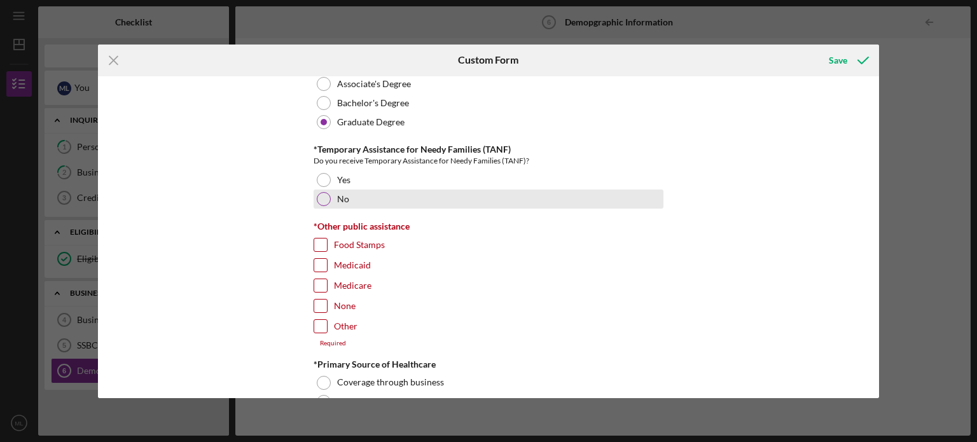
click at [321, 192] on div at bounding box center [324, 199] width 14 height 14
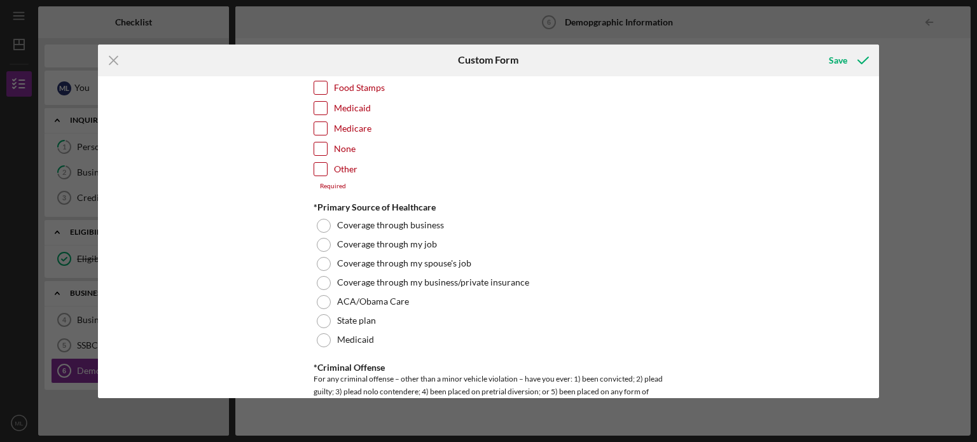
scroll to position [2100, 0]
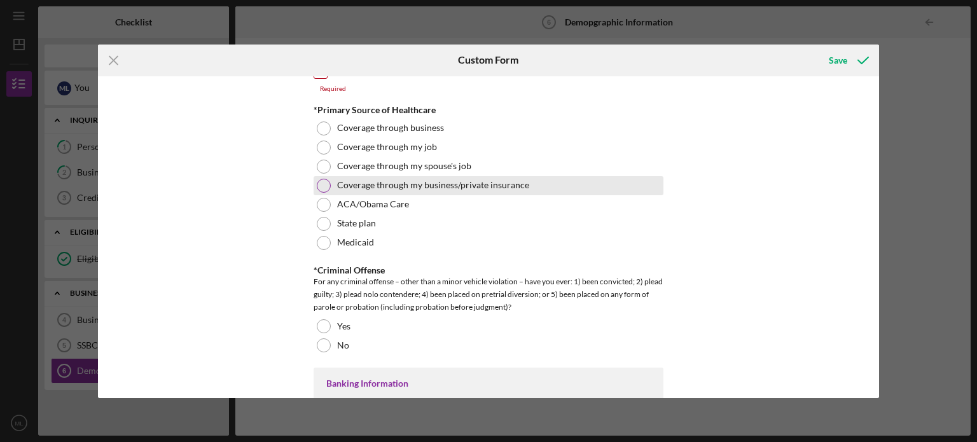
click at [319, 180] on div at bounding box center [324, 186] width 14 height 14
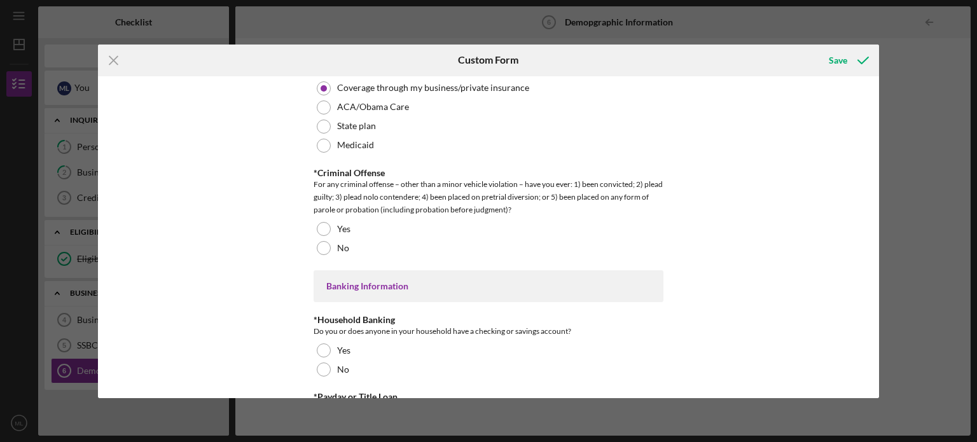
scroll to position [2227, 0]
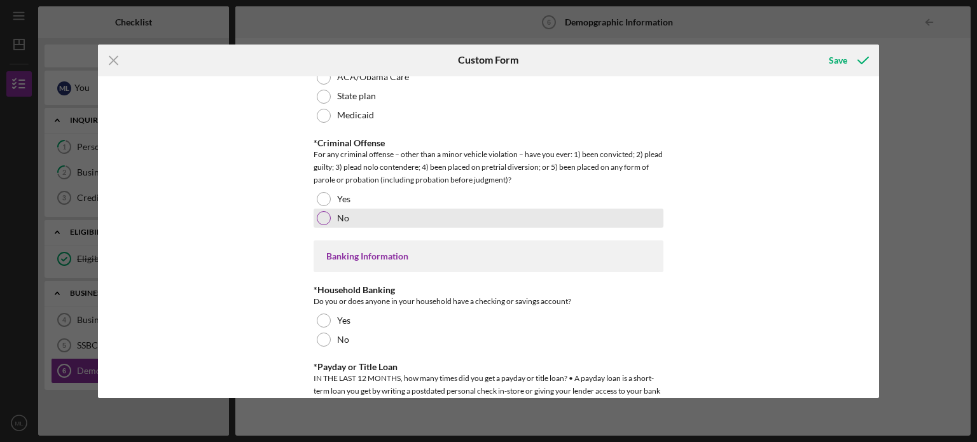
click at [325, 213] on div at bounding box center [324, 218] width 14 height 14
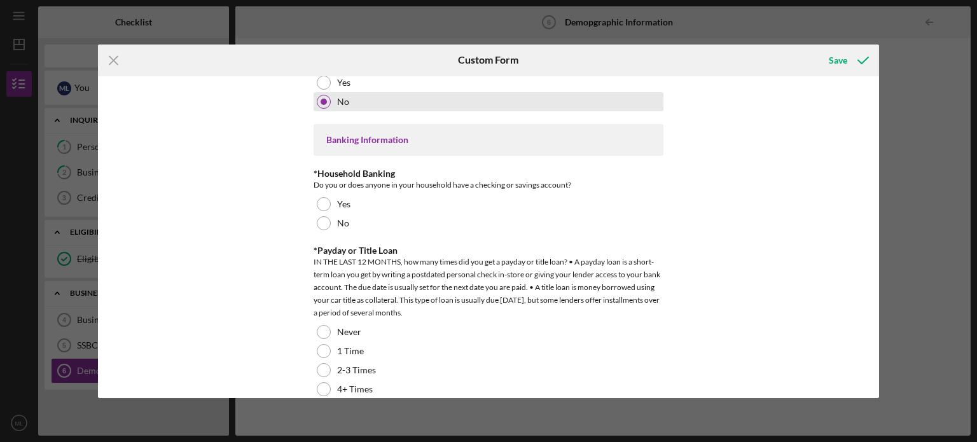
scroll to position [2354, 0]
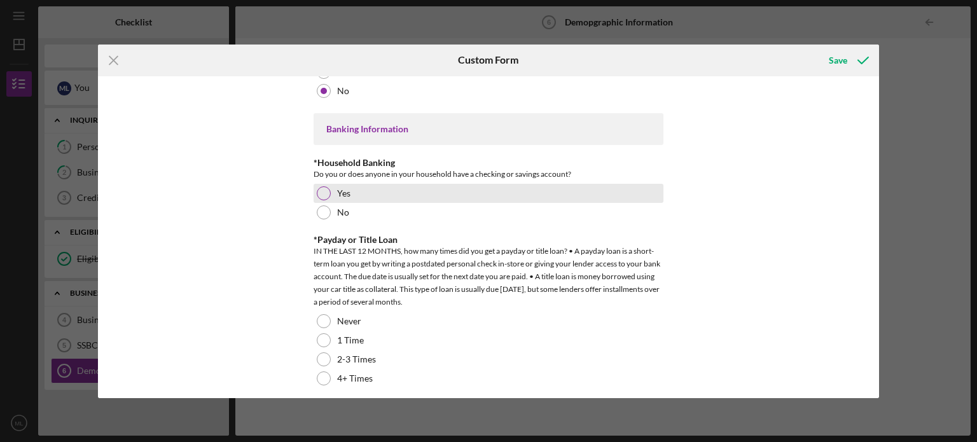
click at [323, 190] on div at bounding box center [324, 193] width 14 height 14
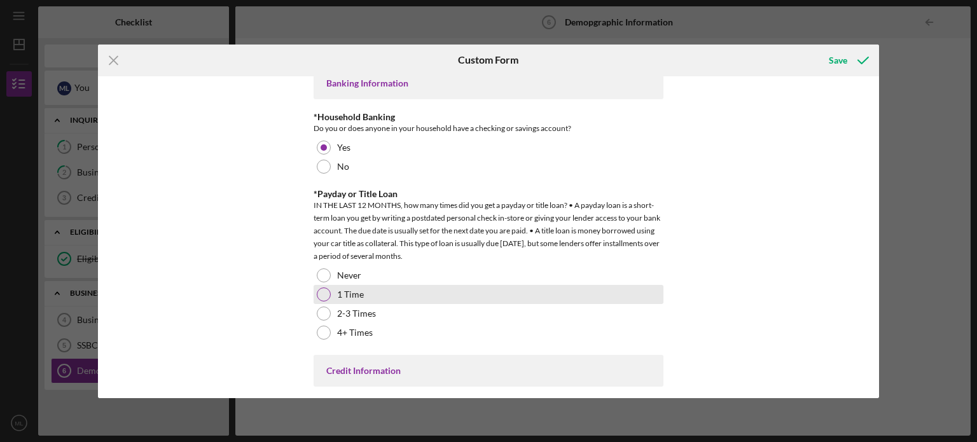
scroll to position [2481, 0]
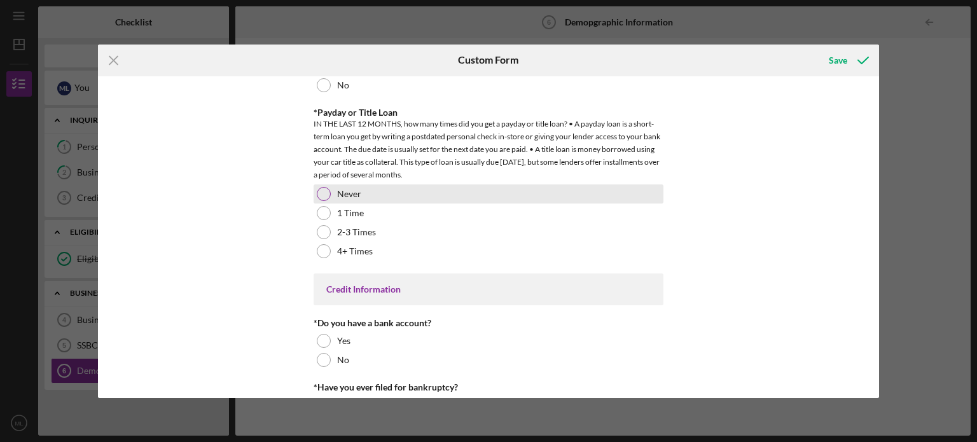
click at [323, 195] on div at bounding box center [324, 194] width 14 height 14
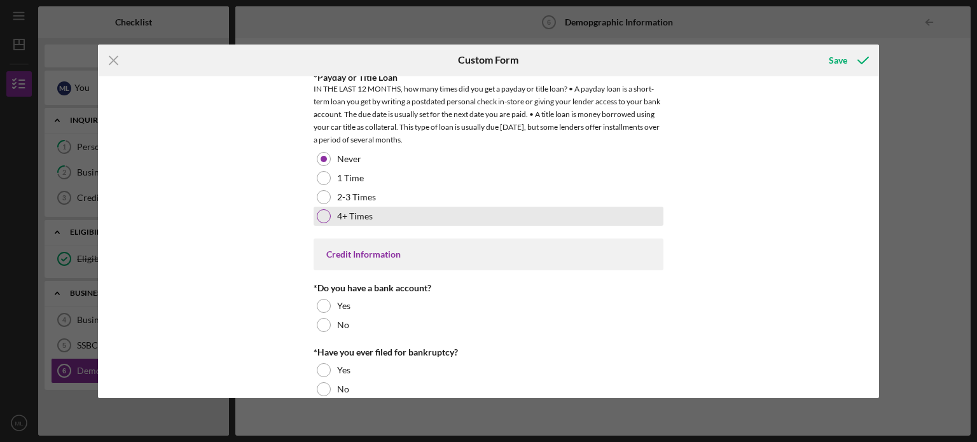
scroll to position [2531, 0]
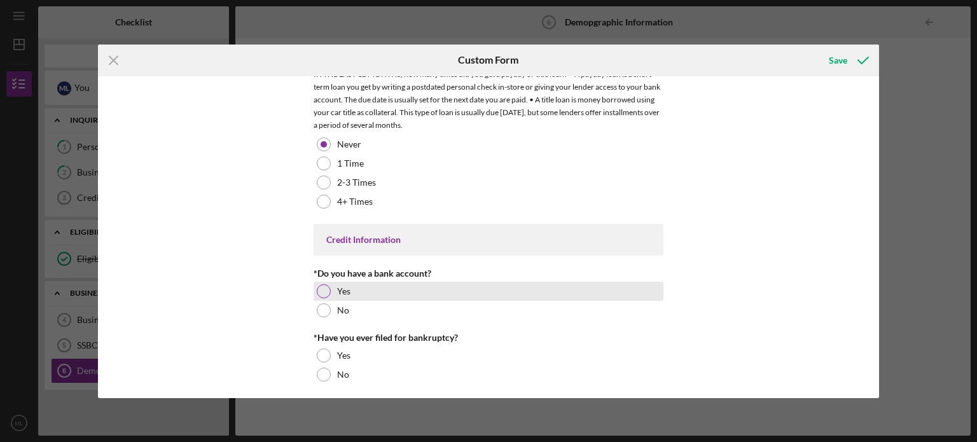
click at [317, 285] on div at bounding box center [324, 291] width 14 height 14
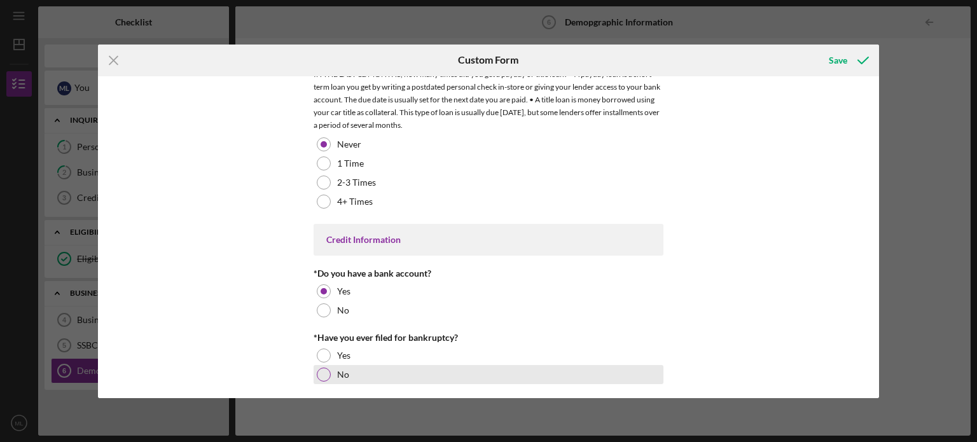
click at [321, 371] on div at bounding box center [324, 375] width 14 height 14
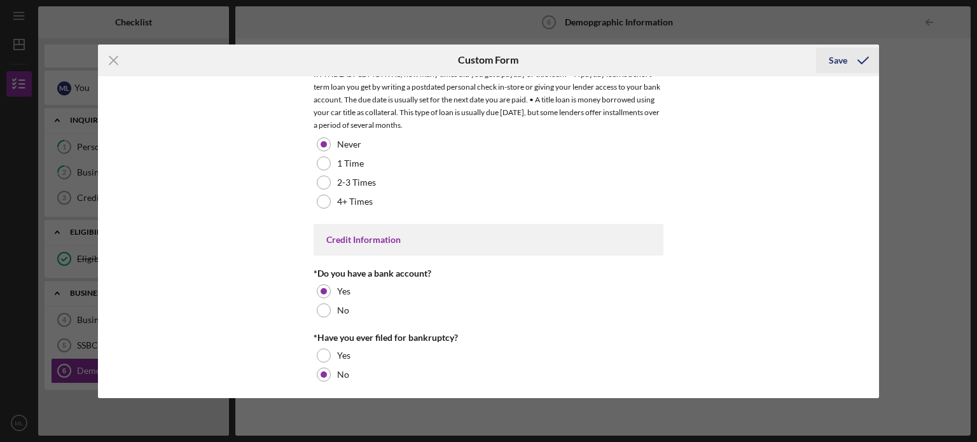
click at [863, 58] on icon "submit" at bounding box center [863, 61] width 32 height 32
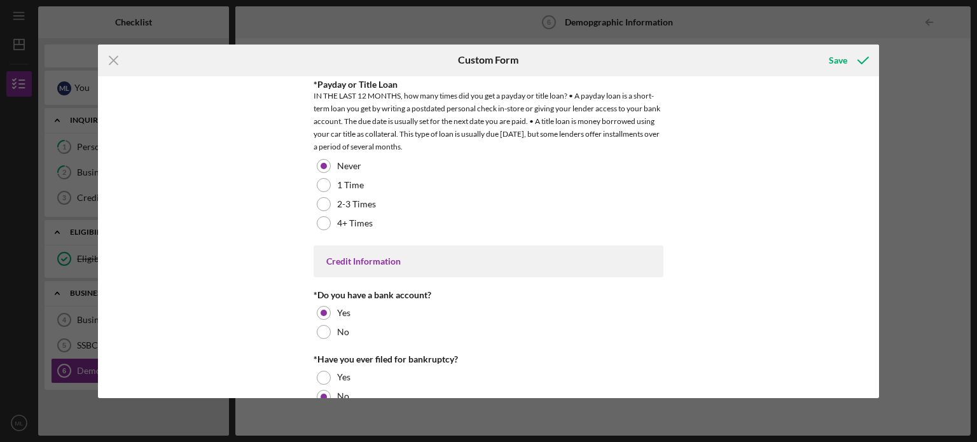
scroll to position [2553, 0]
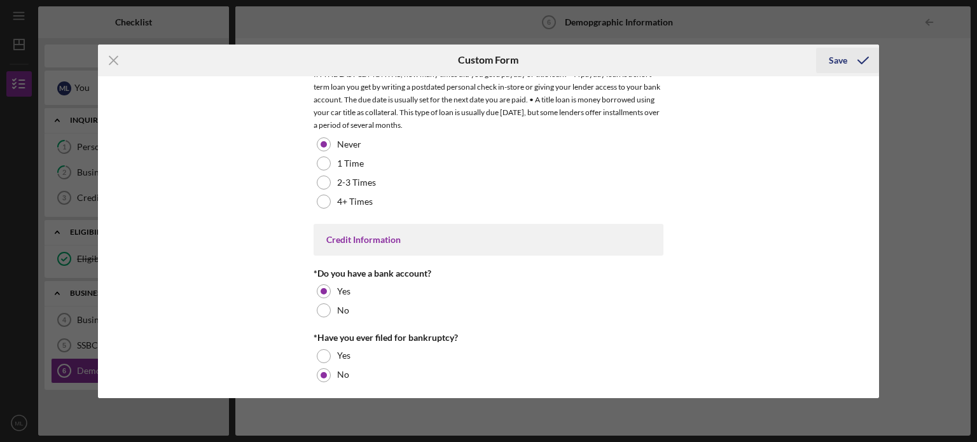
click at [834, 57] on div "Save" at bounding box center [838, 60] width 18 height 25
click at [860, 60] on icon "submit" at bounding box center [863, 61] width 32 height 32
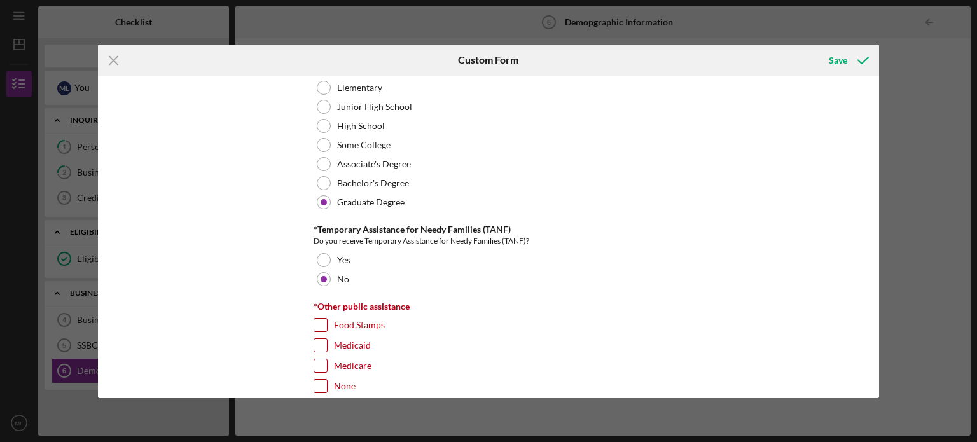
scroll to position [1789, 0]
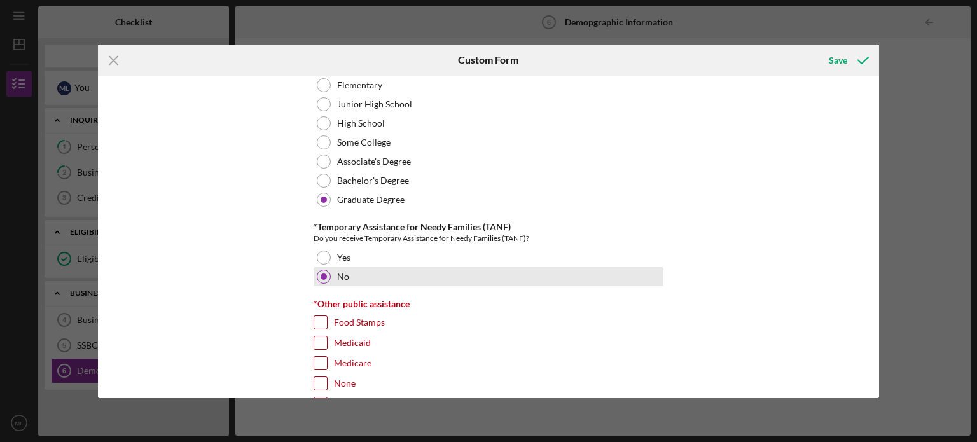
click at [323, 274] on div at bounding box center [324, 277] width 6 height 6
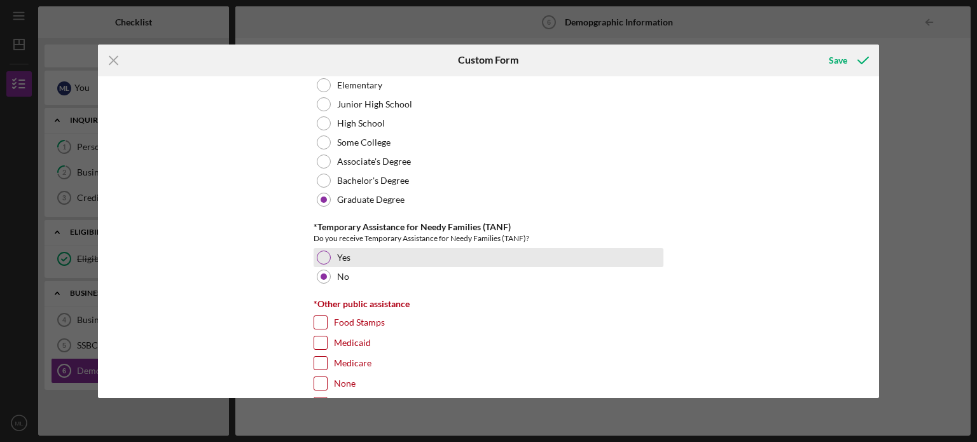
click at [323, 253] on div at bounding box center [324, 258] width 14 height 14
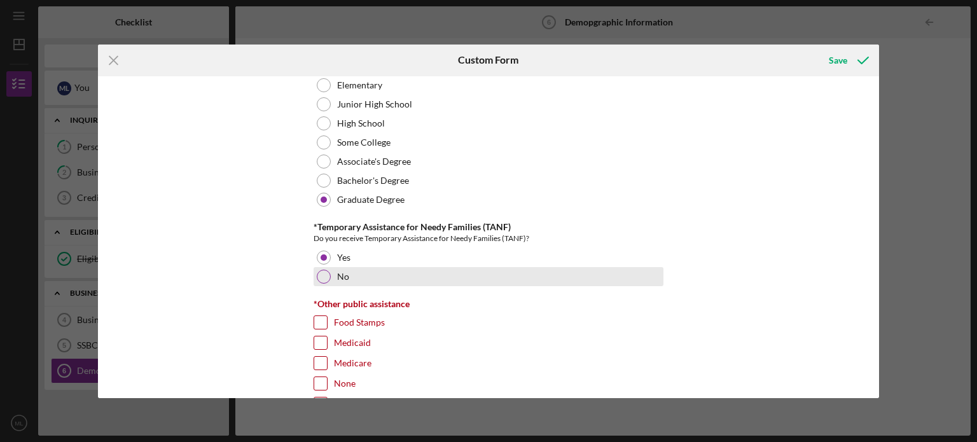
click at [323, 270] on div at bounding box center [324, 277] width 14 height 14
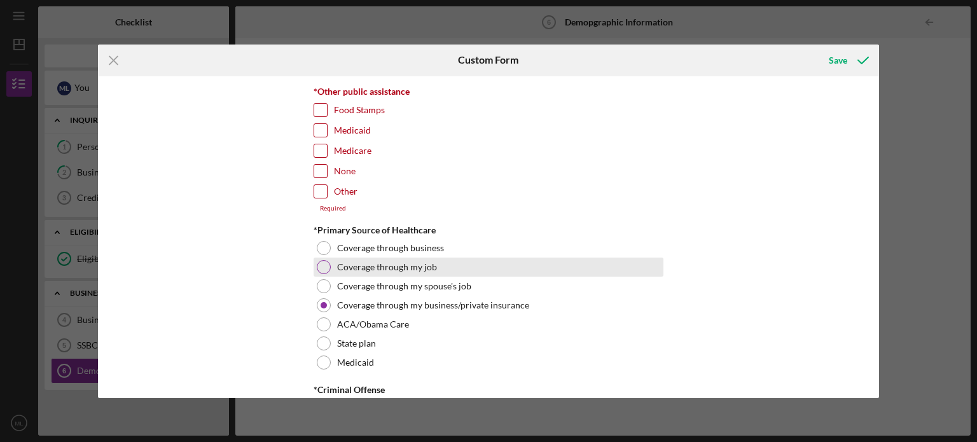
scroll to position [1980, 0]
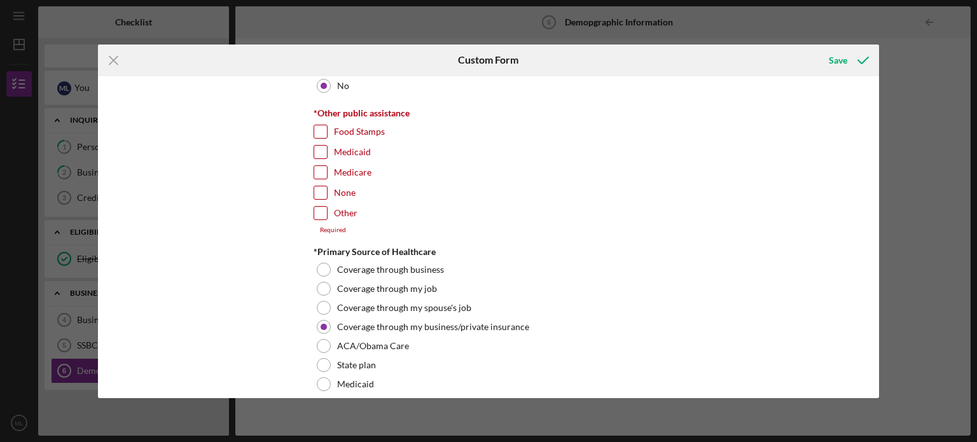
click at [316, 186] on input "None" at bounding box center [320, 192] width 13 height 13
checkbox input "true"
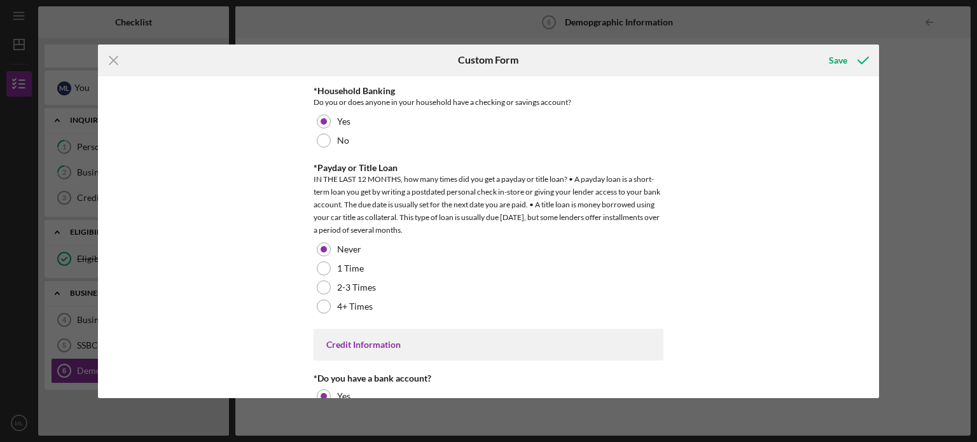
scroll to position [2545, 0]
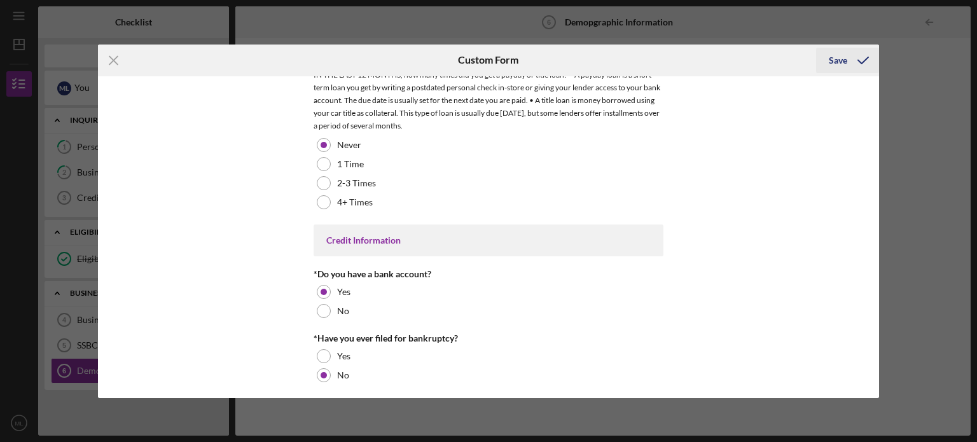
click at [864, 57] on icon "submit" at bounding box center [863, 61] width 32 height 32
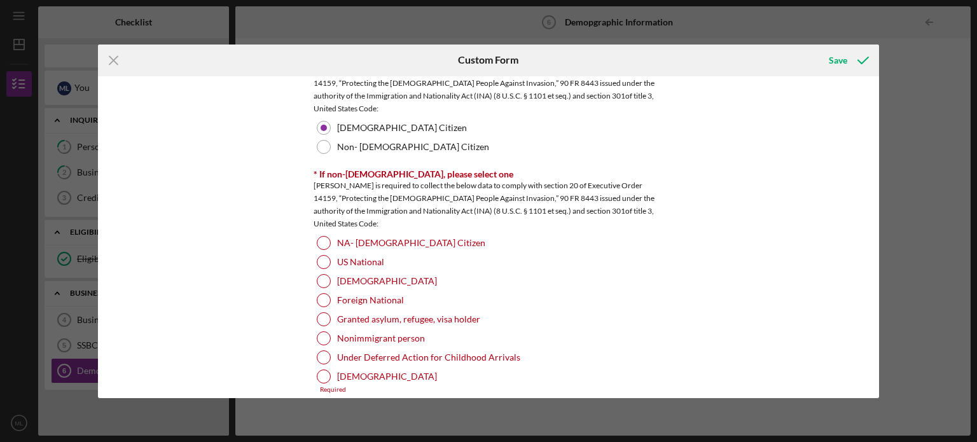
scroll to position [1336, 0]
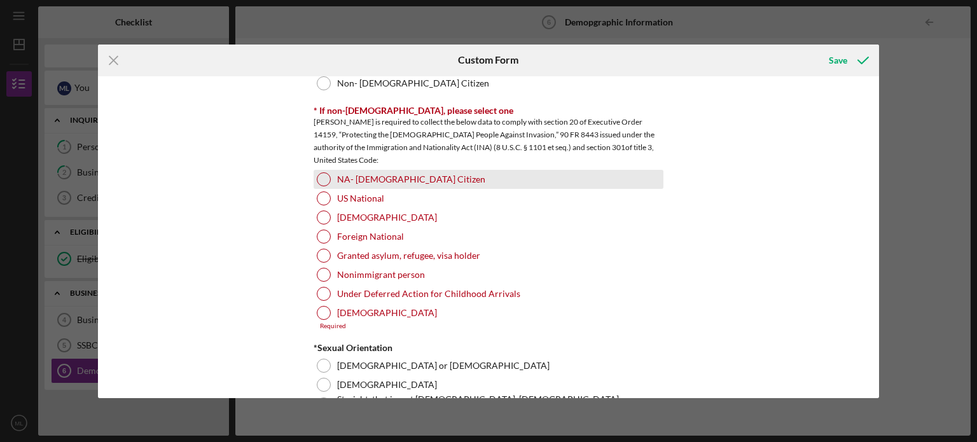
click at [319, 179] on div at bounding box center [324, 179] width 14 height 14
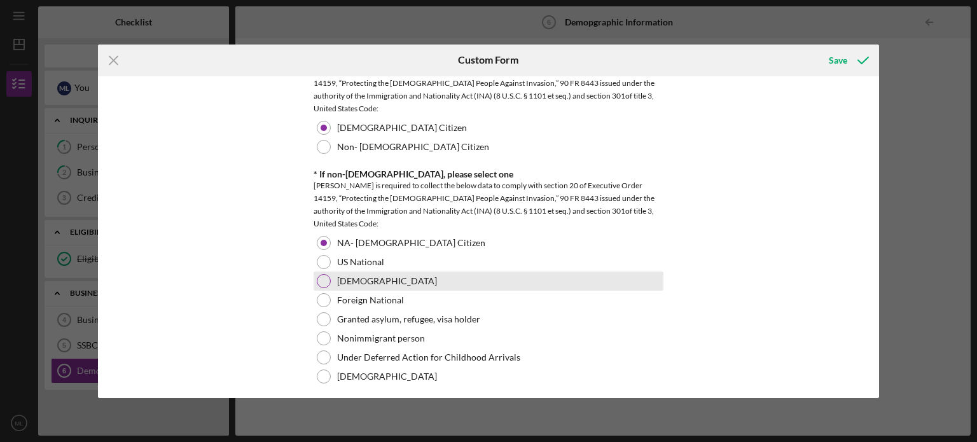
scroll to position [1145, 0]
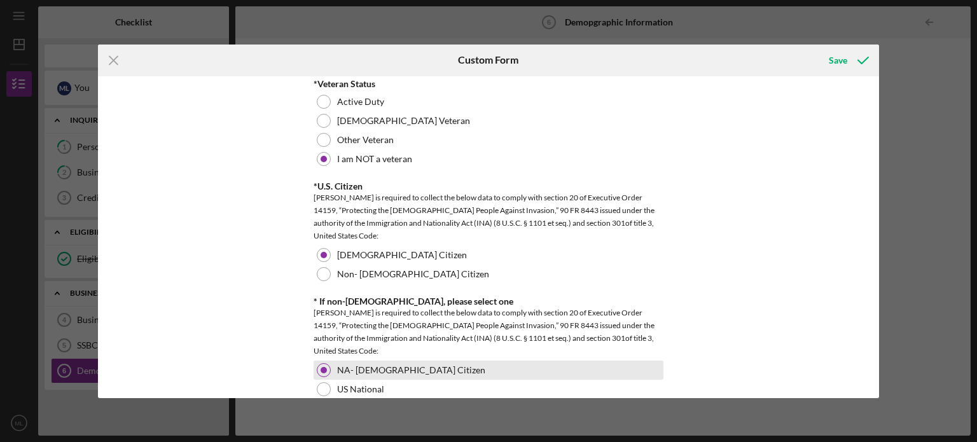
click at [323, 367] on div at bounding box center [324, 370] width 6 height 6
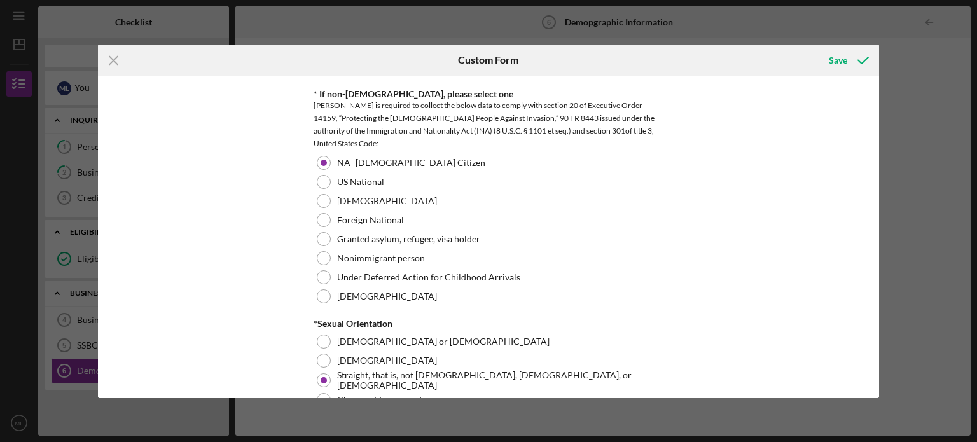
scroll to position [1463, 0]
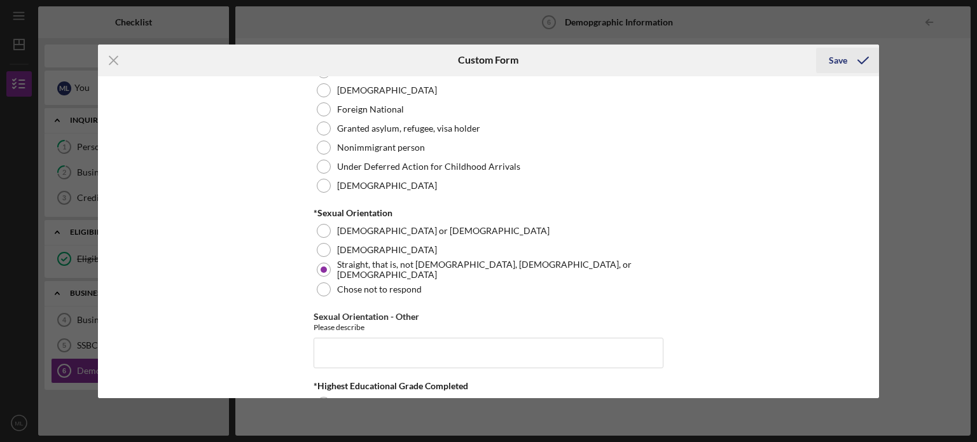
click at [868, 57] on icon "submit" at bounding box center [863, 61] width 32 height 32
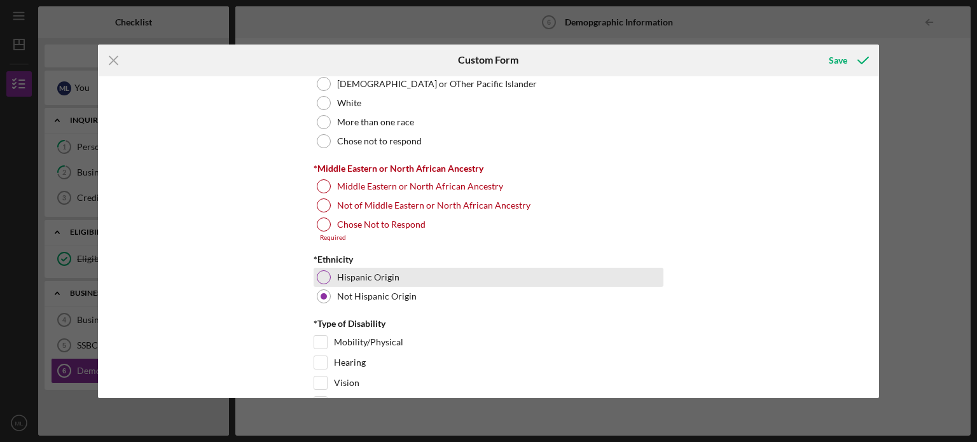
scroll to position [756, 0]
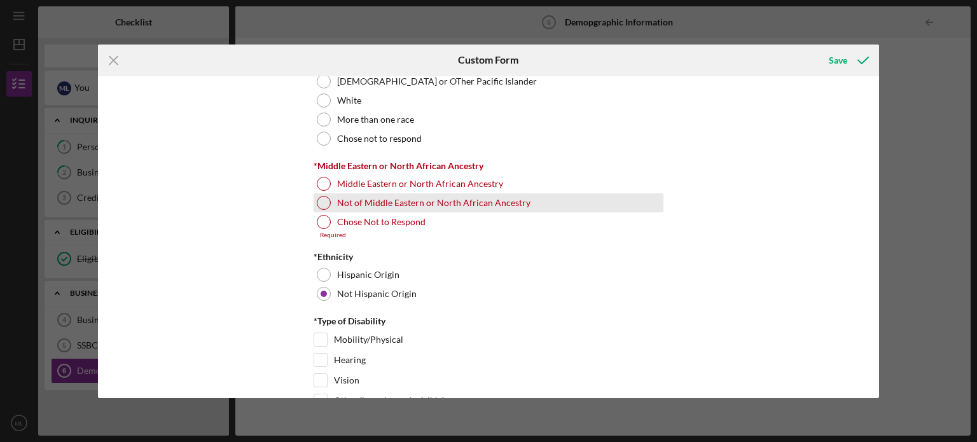
click at [324, 199] on div at bounding box center [324, 203] width 14 height 14
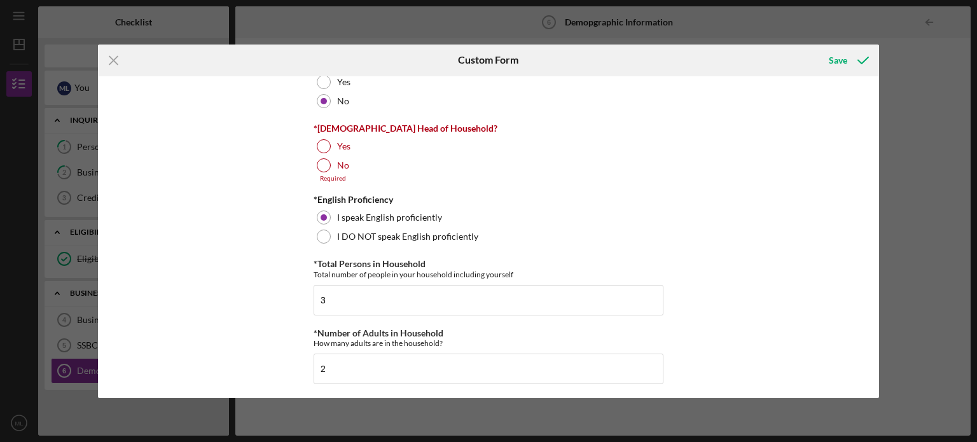
scroll to position [184, 0]
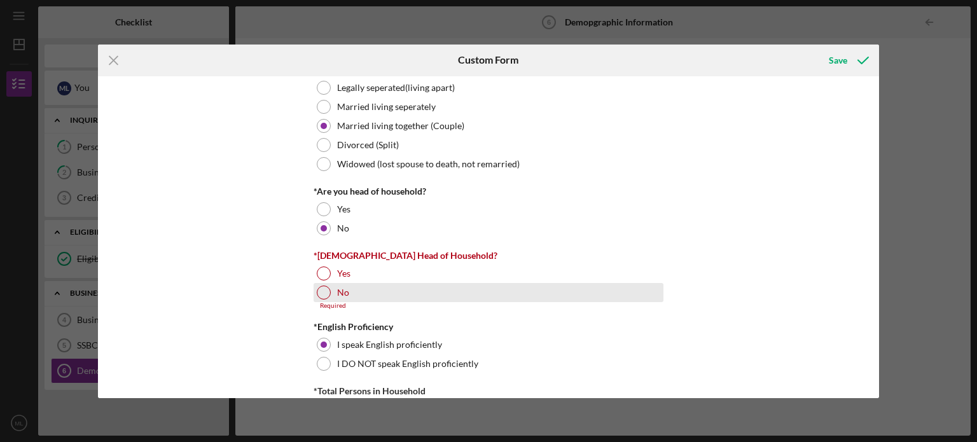
click at [318, 292] on div at bounding box center [324, 293] width 14 height 14
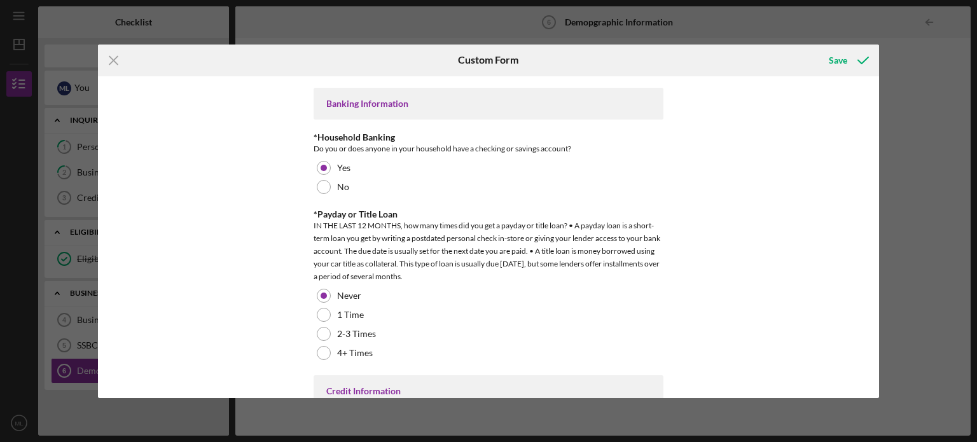
scroll to position [2481, 0]
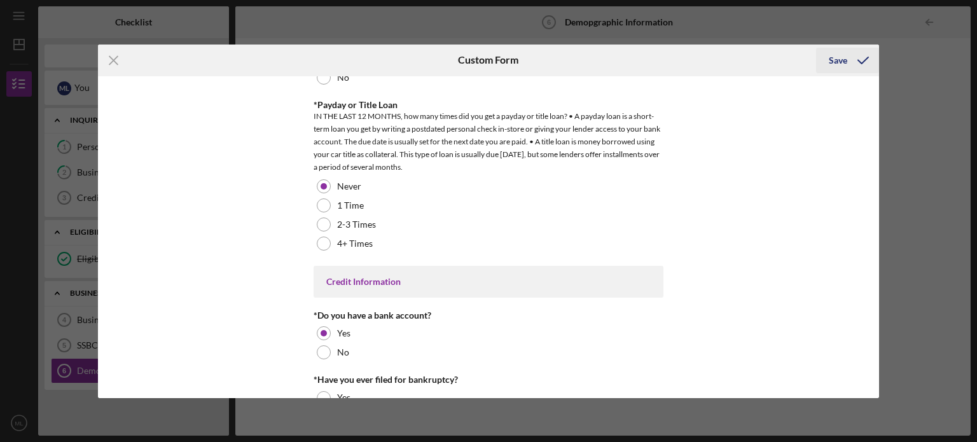
click at [842, 60] on div "Save" at bounding box center [838, 60] width 18 height 25
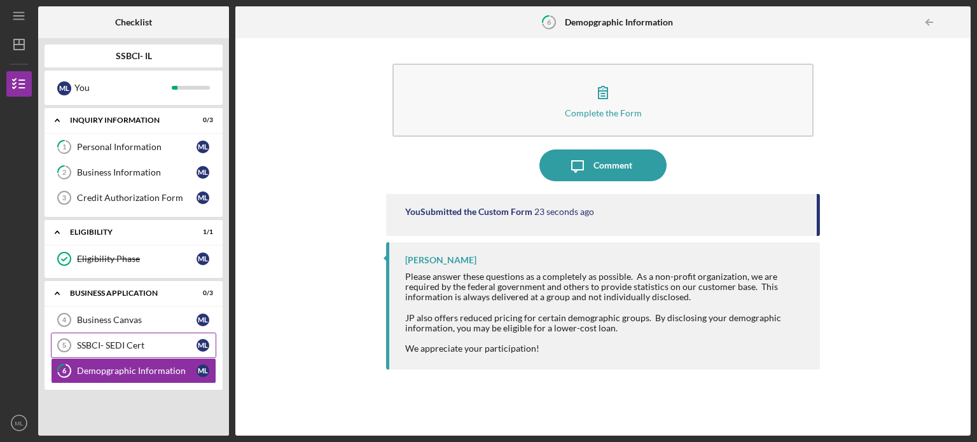
click at [116, 345] on div "SSBCI- SEDI Cert" at bounding box center [137, 345] width 120 height 10
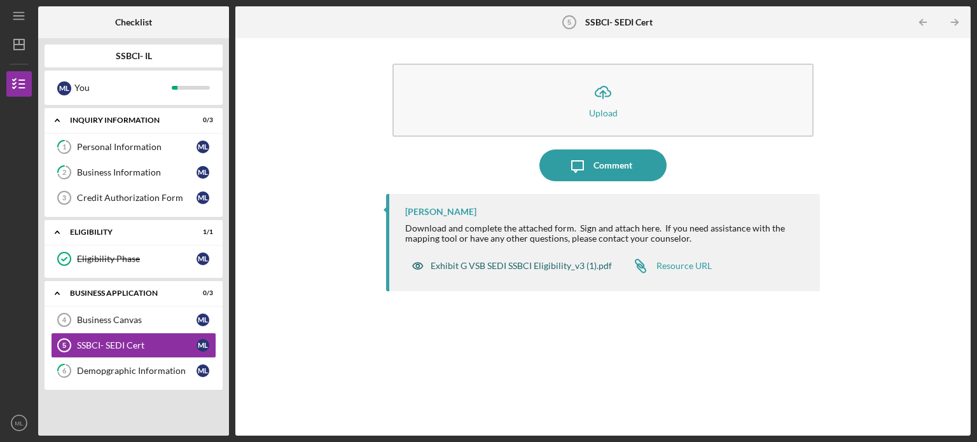
click at [491, 269] on div "Exhibit G VSB SEDI SSBCI Eligibility_v3 (1).pdf" at bounding box center [521, 266] width 181 height 10
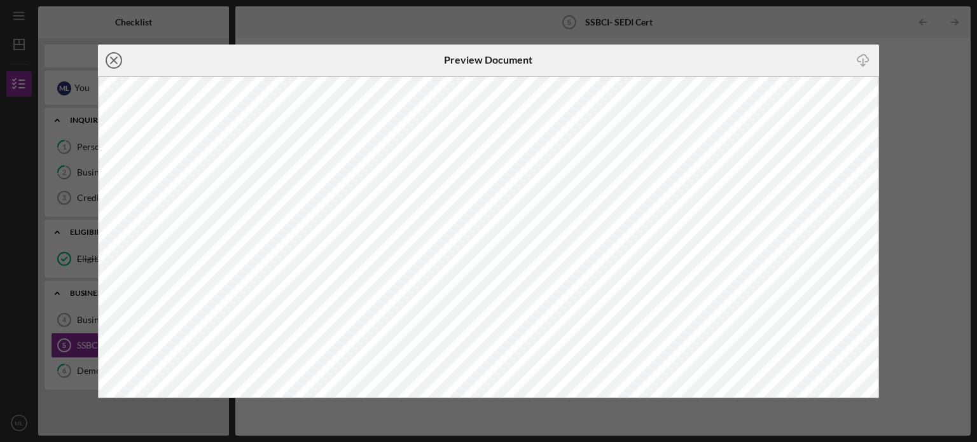
click at [115, 58] on icon "Icon/Close" at bounding box center [114, 61] width 32 height 32
